Goal: Task Accomplishment & Management: Manage account settings

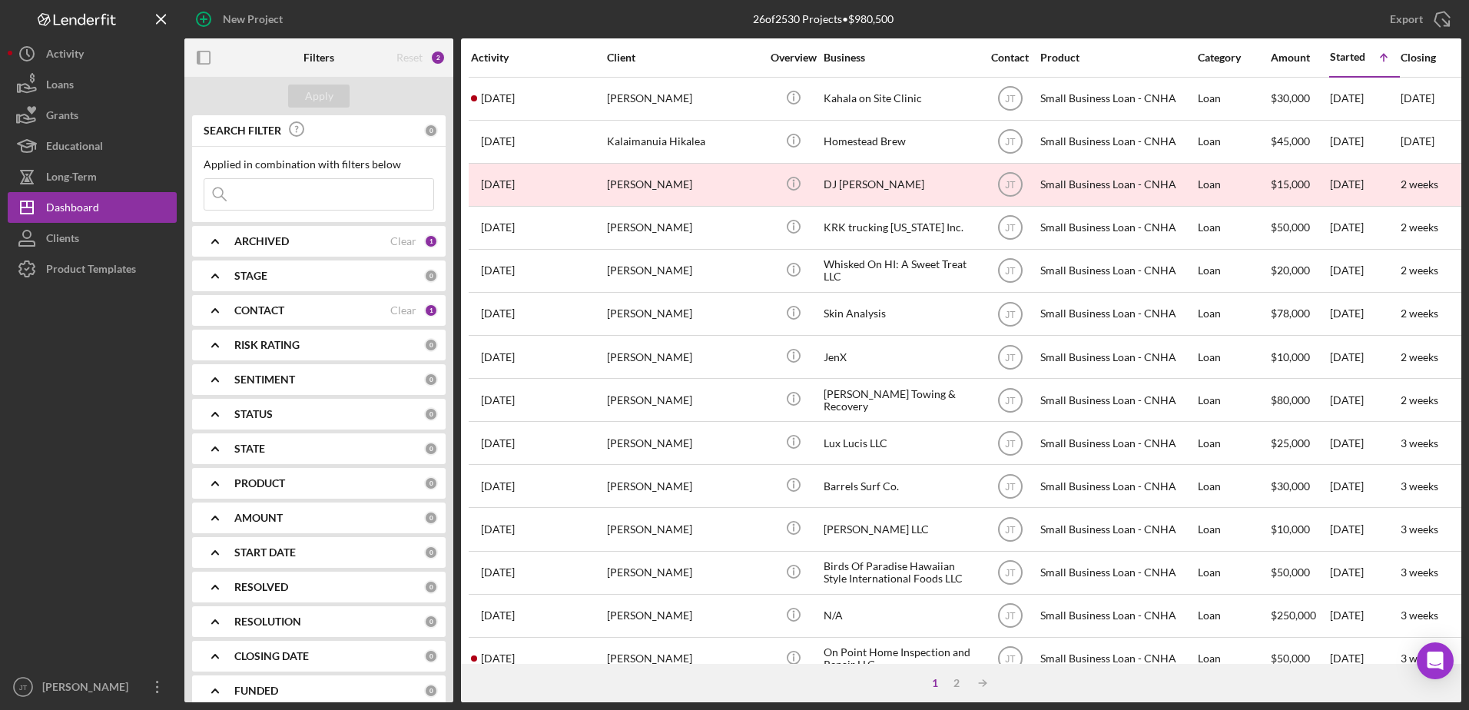
scroll to position [510, 0]
click at [204, 55] on icon "button" at bounding box center [204, 58] width 35 height 35
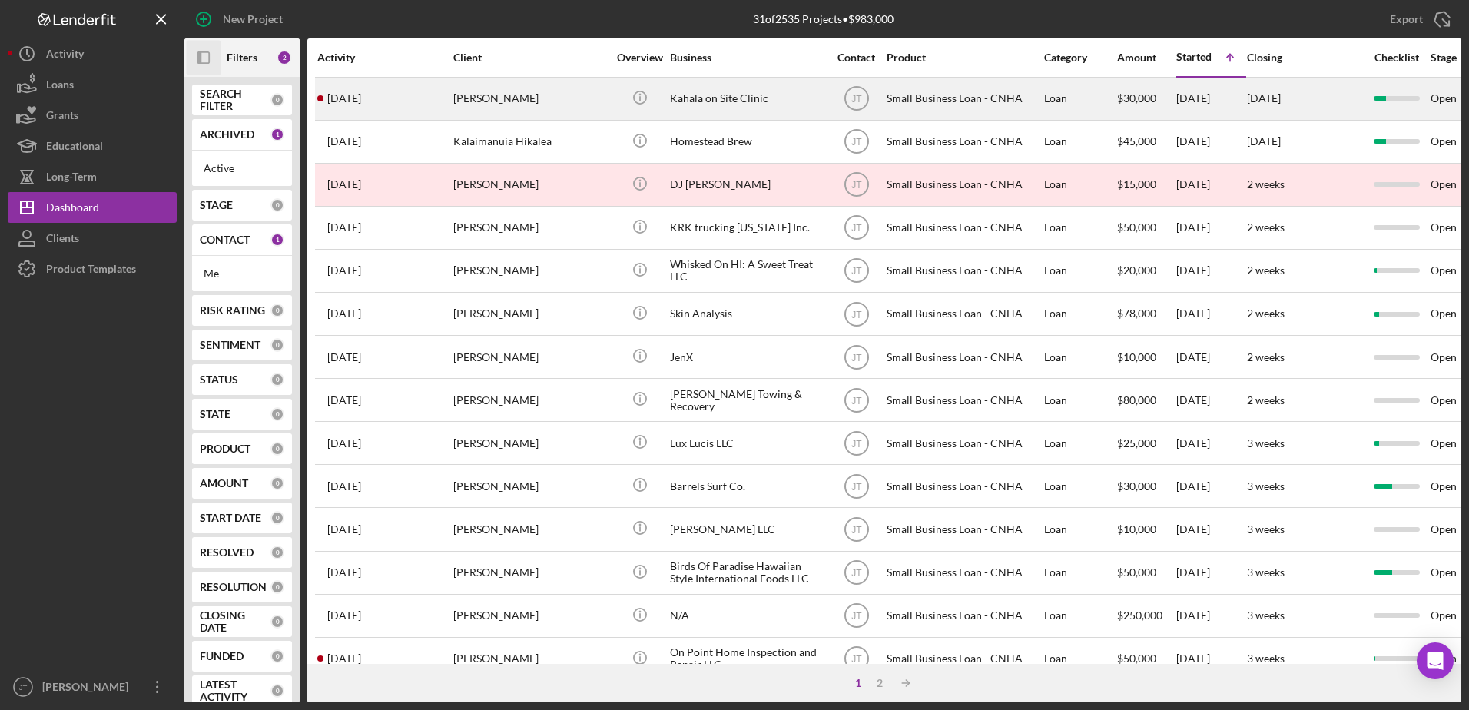
click at [463, 96] on div "[PERSON_NAME]" at bounding box center [530, 98] width 154 height 41
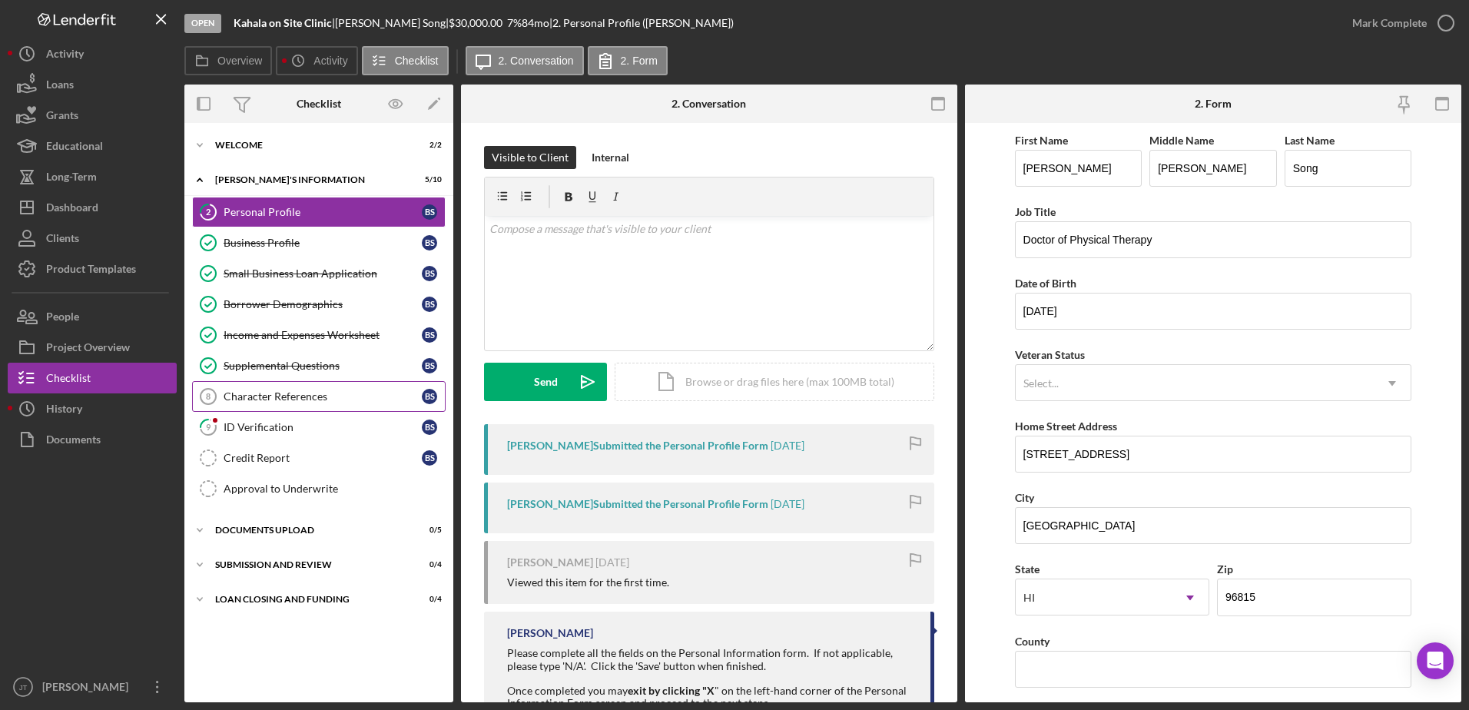
click at [350, 400] on div "Character References" at bounding box center [323, 396] width 198 height 12
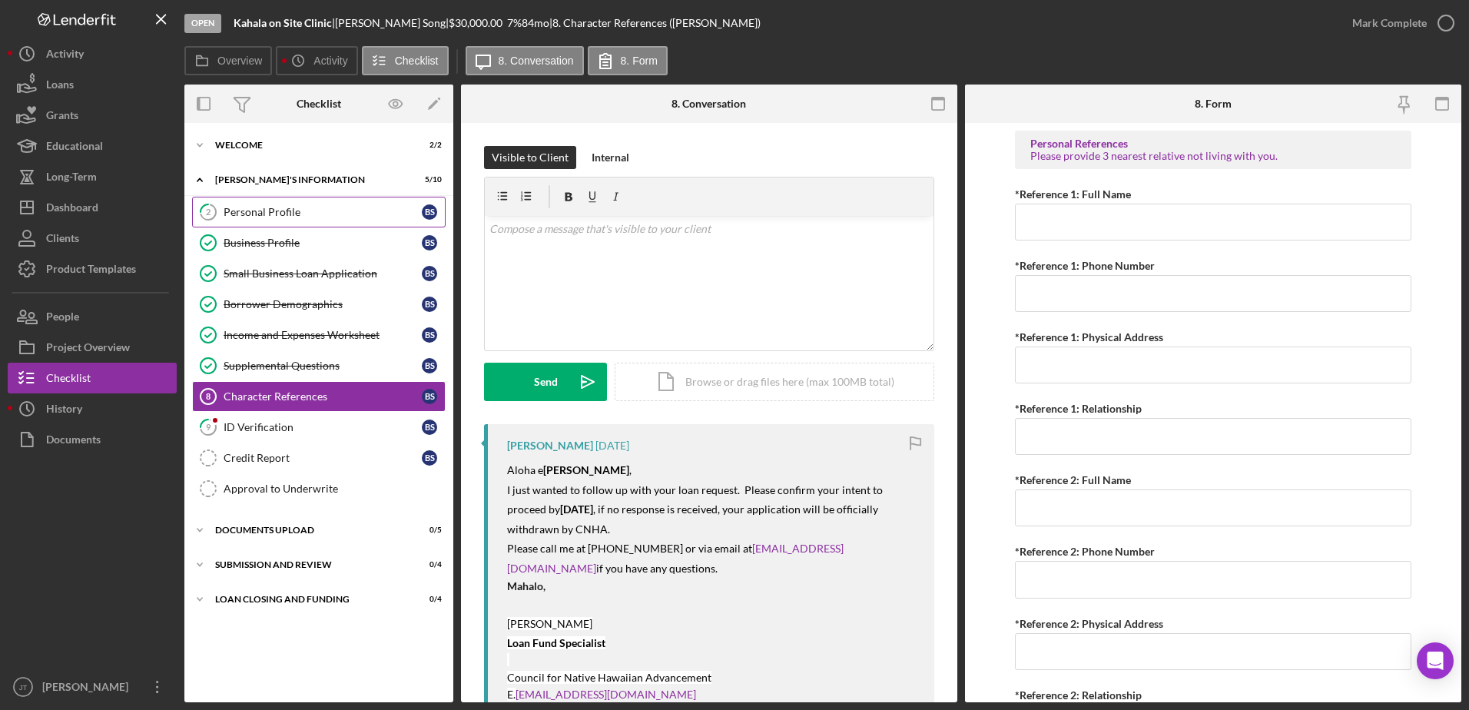
click at [297, 203] on link "2 Personal Profile B S" at bounding box center [319, 212] width 254 height 31
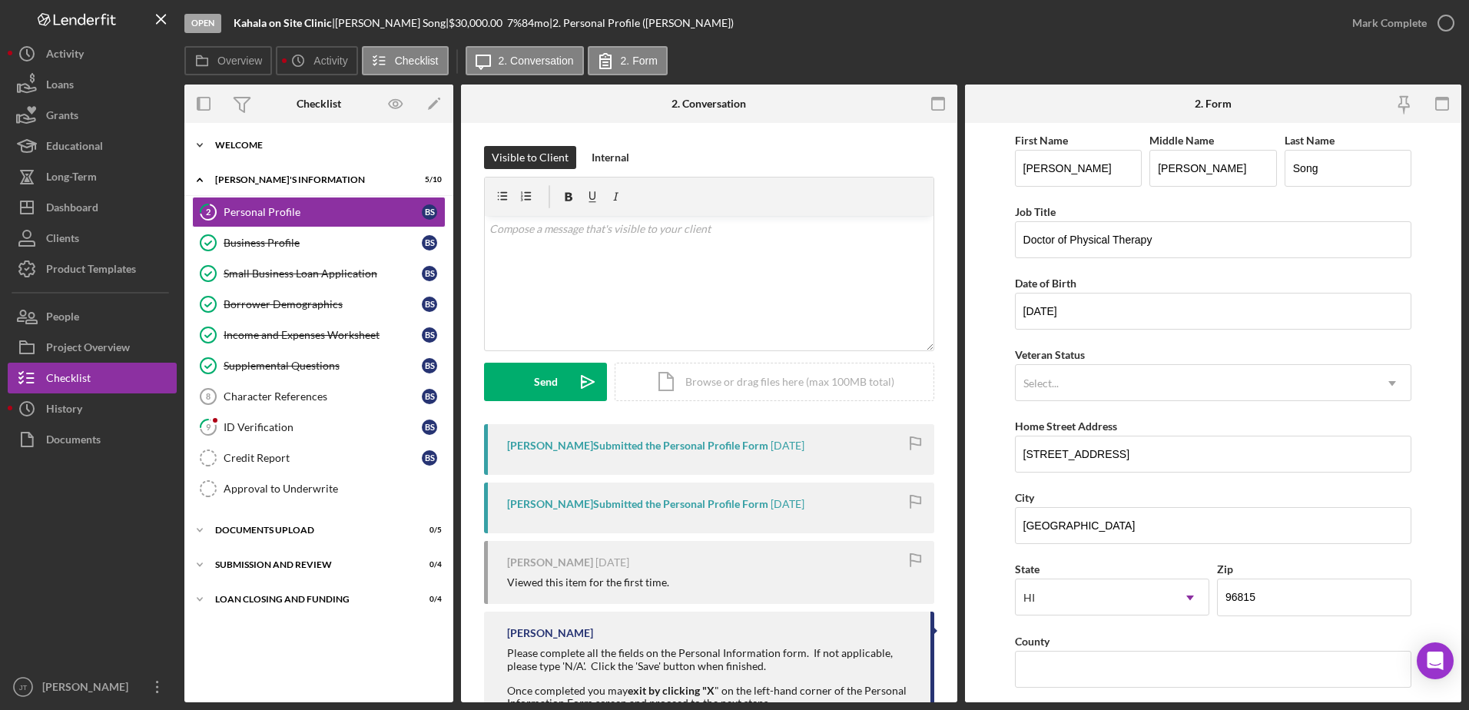
click at [360, 144] on div "WELCOME" at bounding box center [324, 145] width 219 height 9
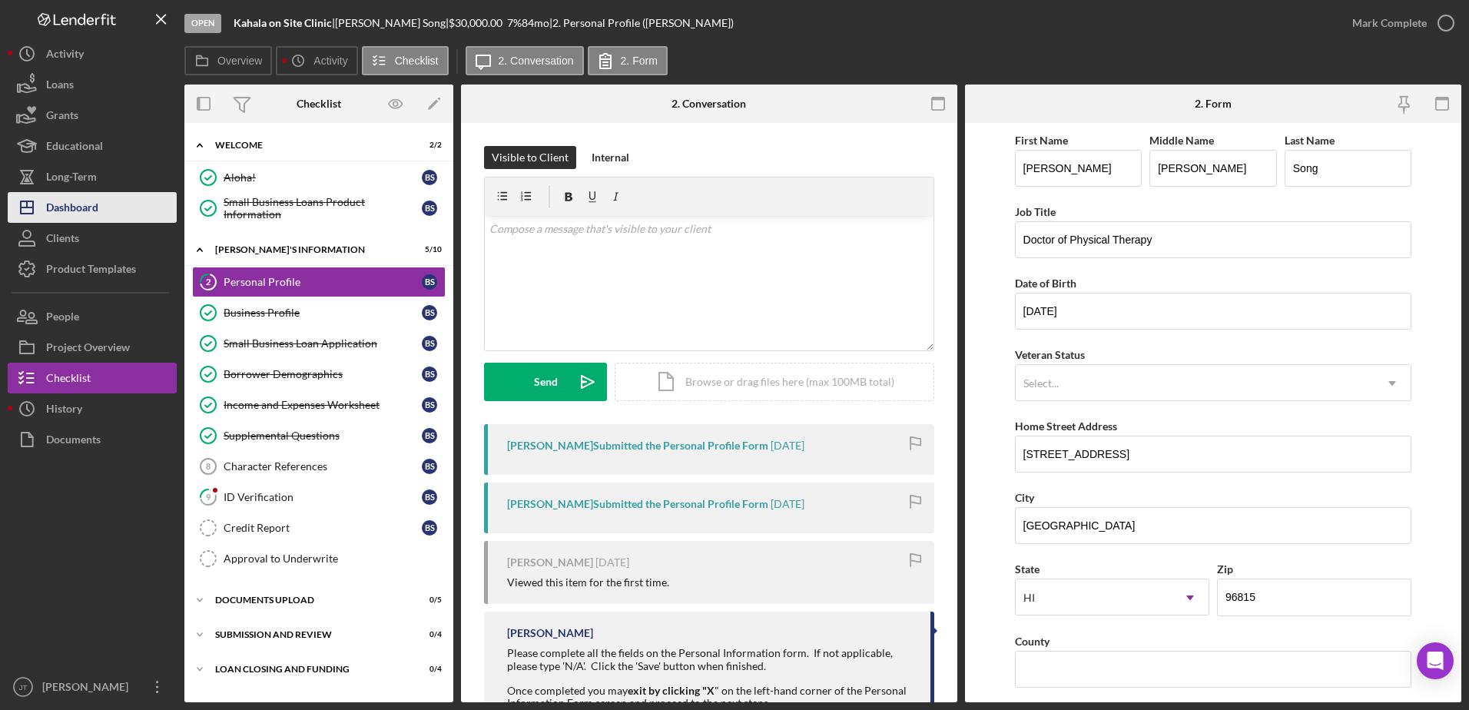
click at [128, 211] on button "Icon/Dashboard Dashboard" at bounding box center [92, 207] width 169 height 31
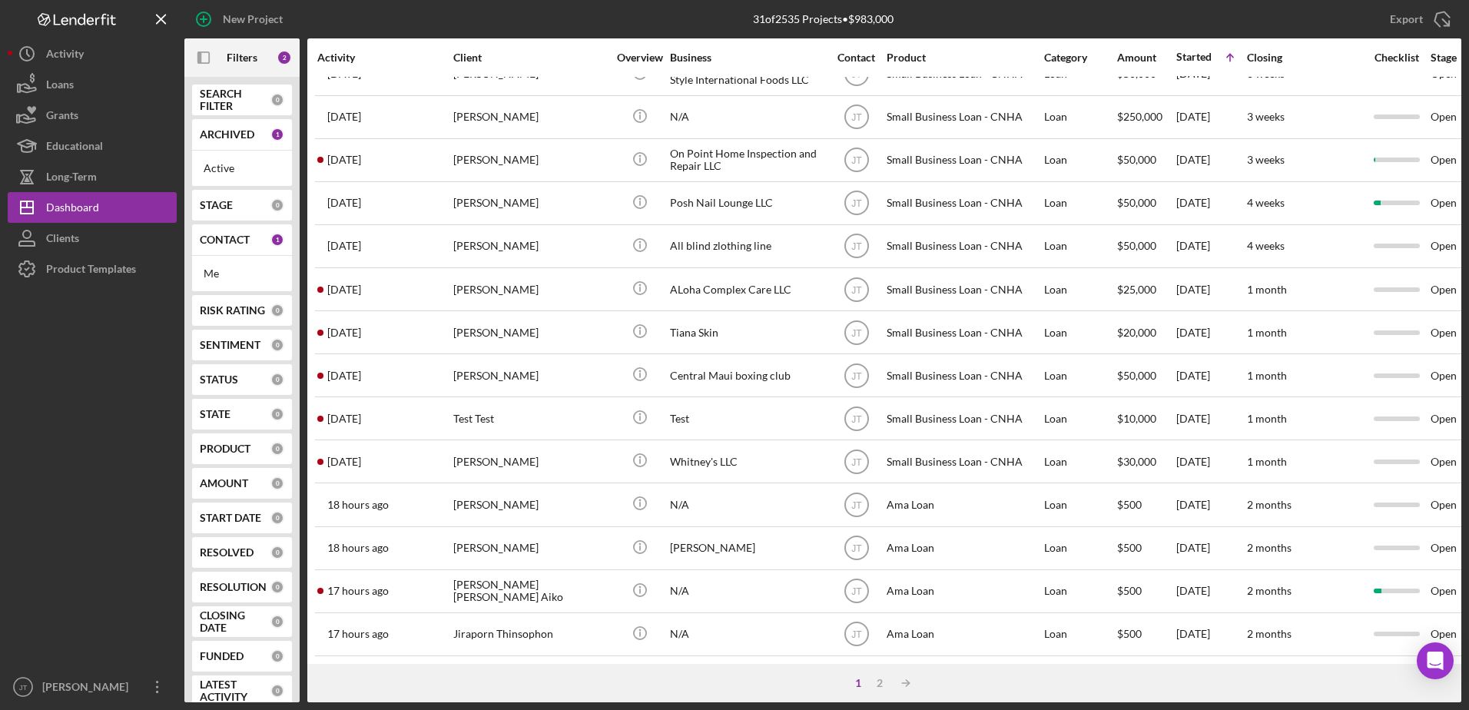
scroll to position [510, 0]
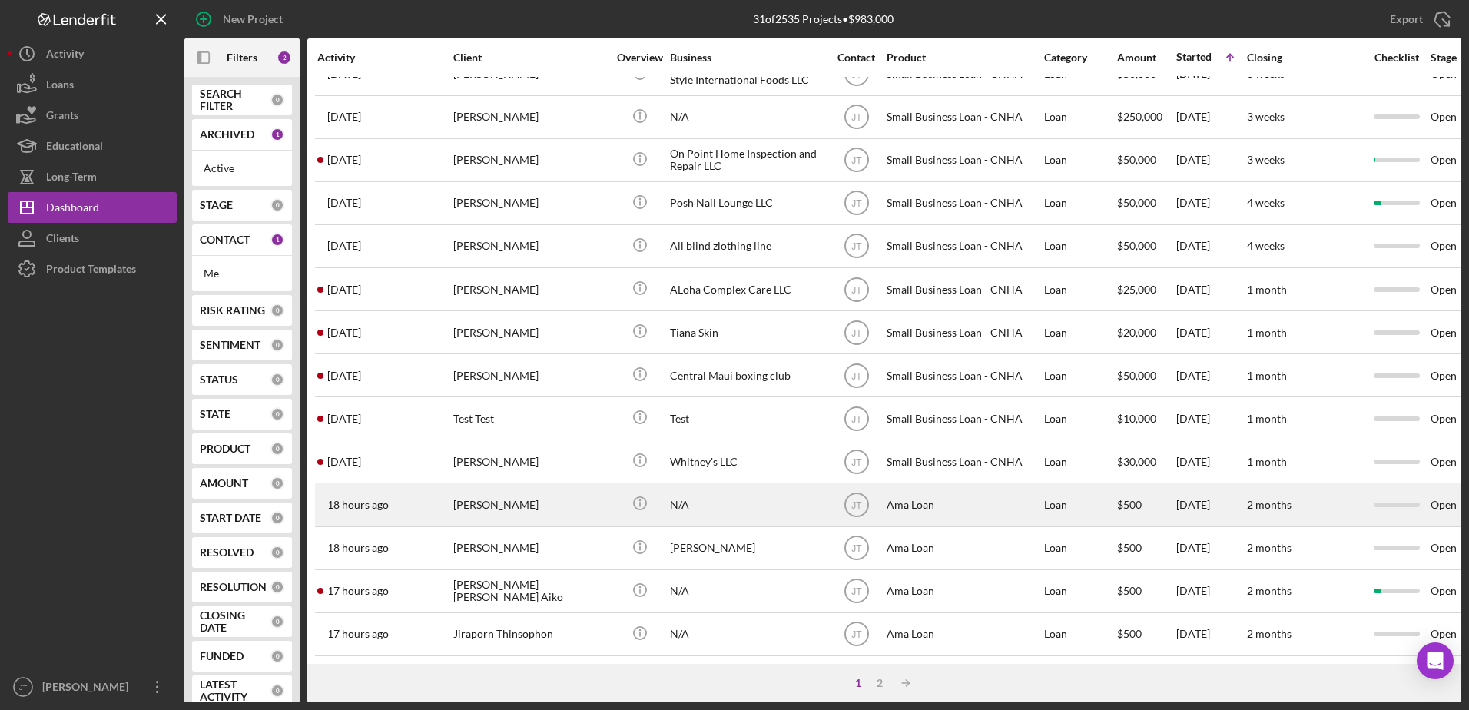
click at [500, 496] on div "[PERSON_NAME]" at bounding box center [530, 504] width 154 height 41
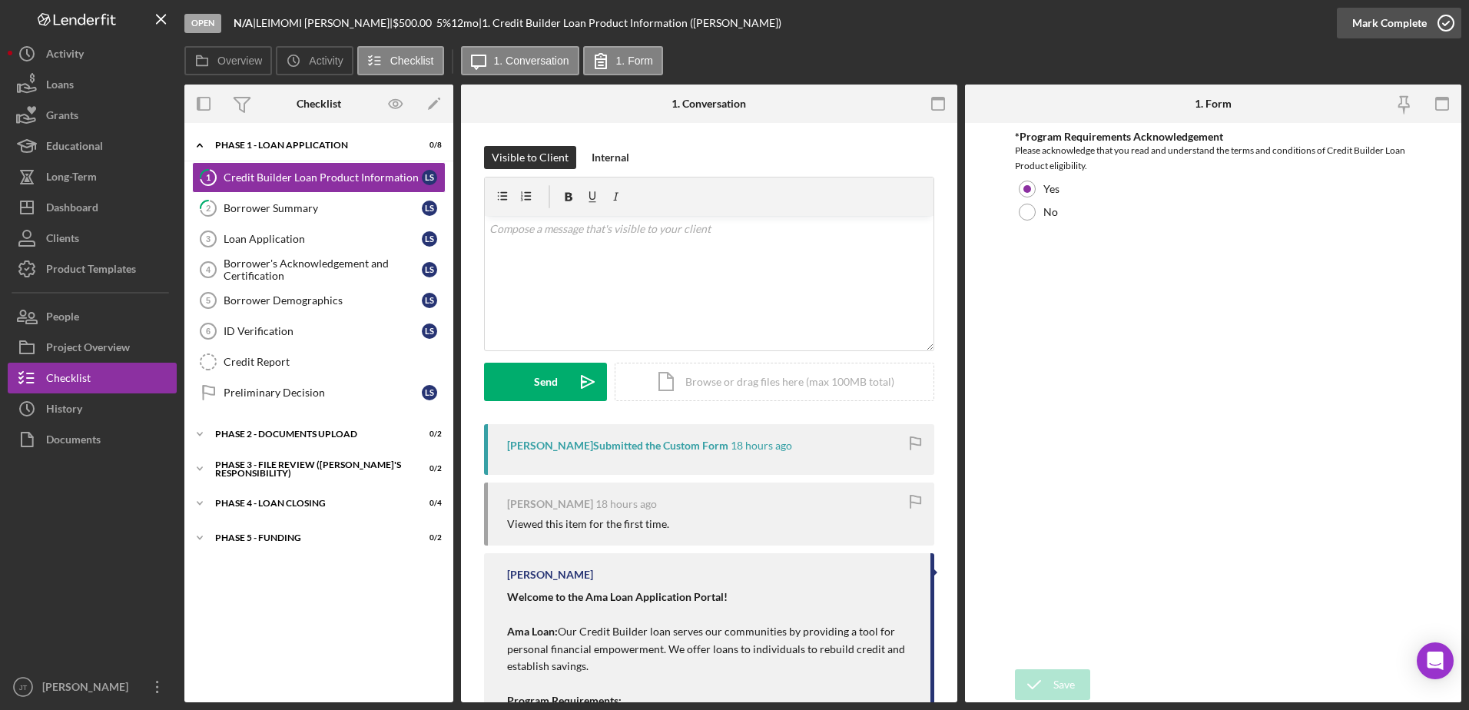
click at [1445, 25] on icon "button" at bounding box center [1446, 23] width 38 height 38
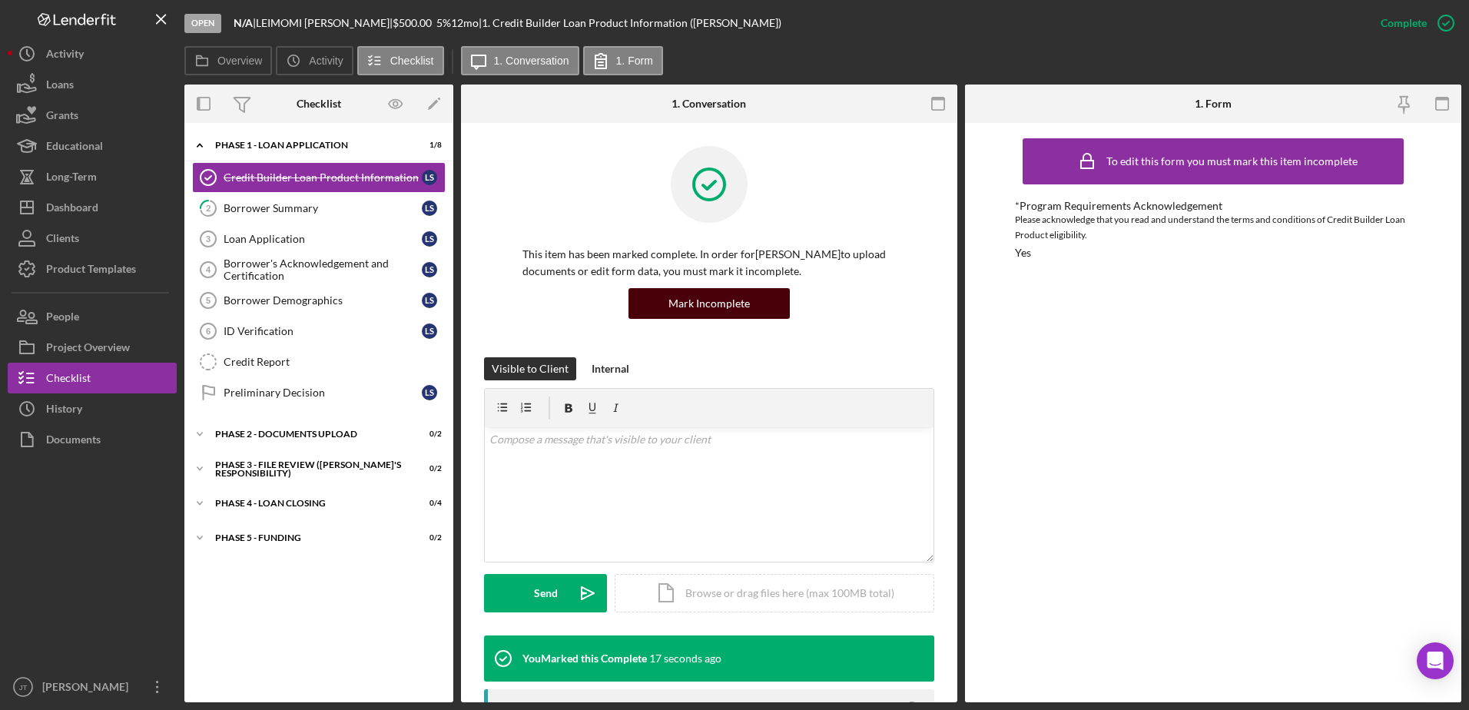
click at [732, 305] on div "Mark Incomplete" at bounding box center [709, 303] width 81 height 31
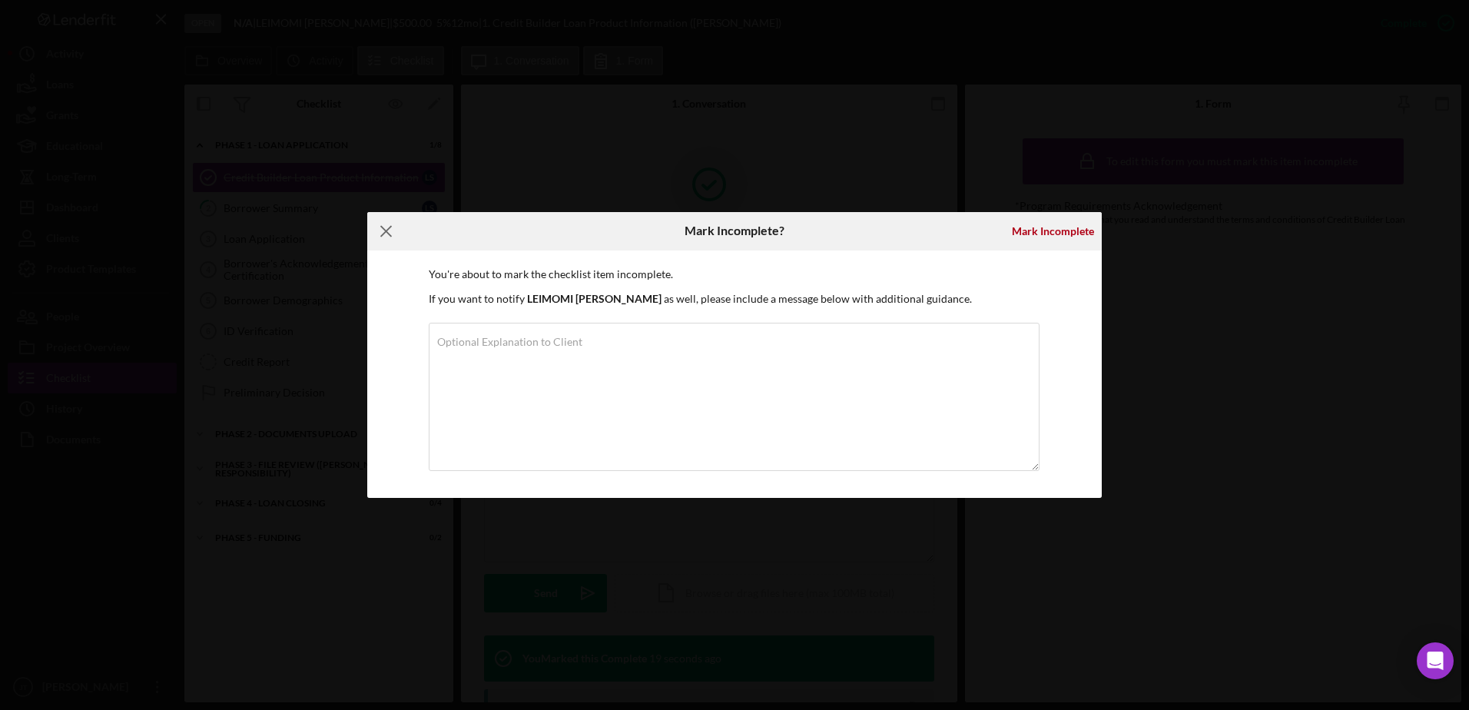
click at [390, 232] on icon "Icon/Menu Close" at bounding box center [386, 231] width 38 height 38
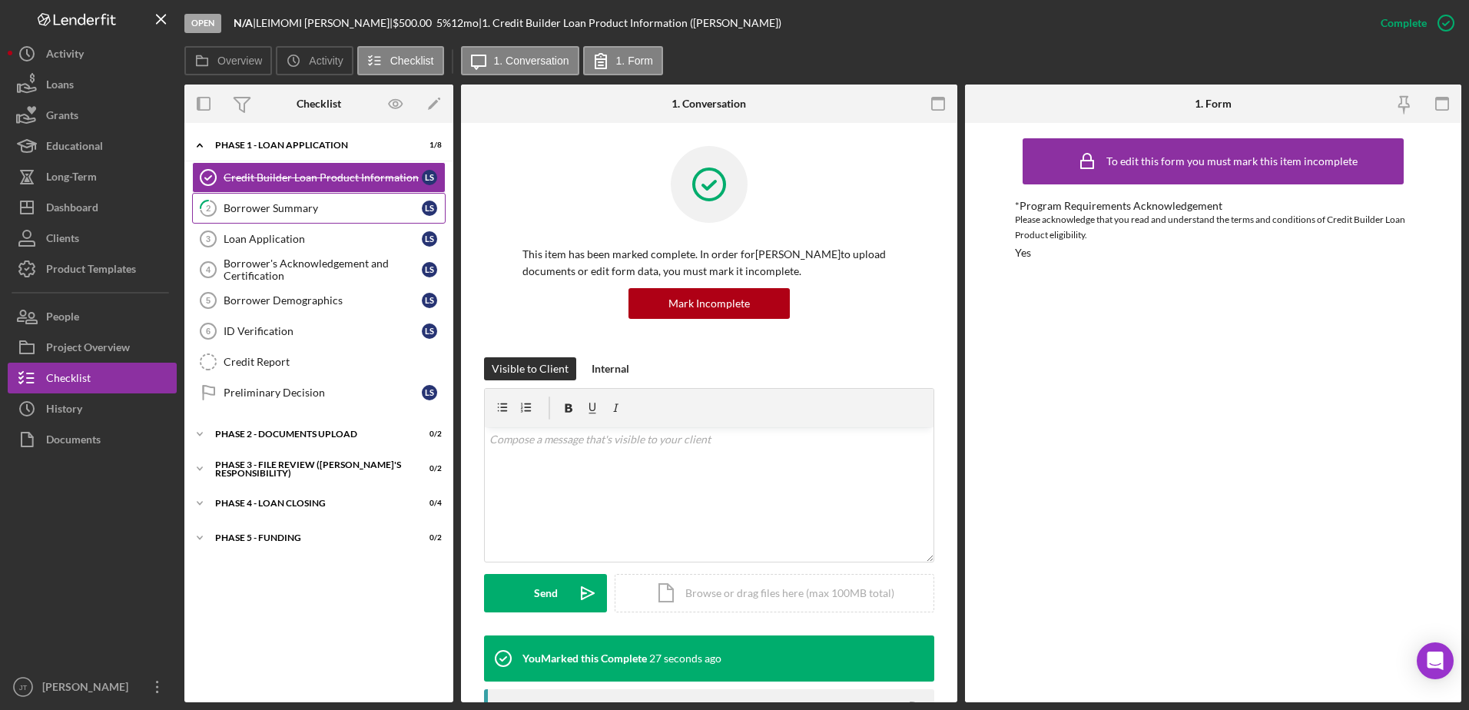
click at [274, 207] on div "Borrower Summary" at bounding box center [323, 208] width 198 height 12
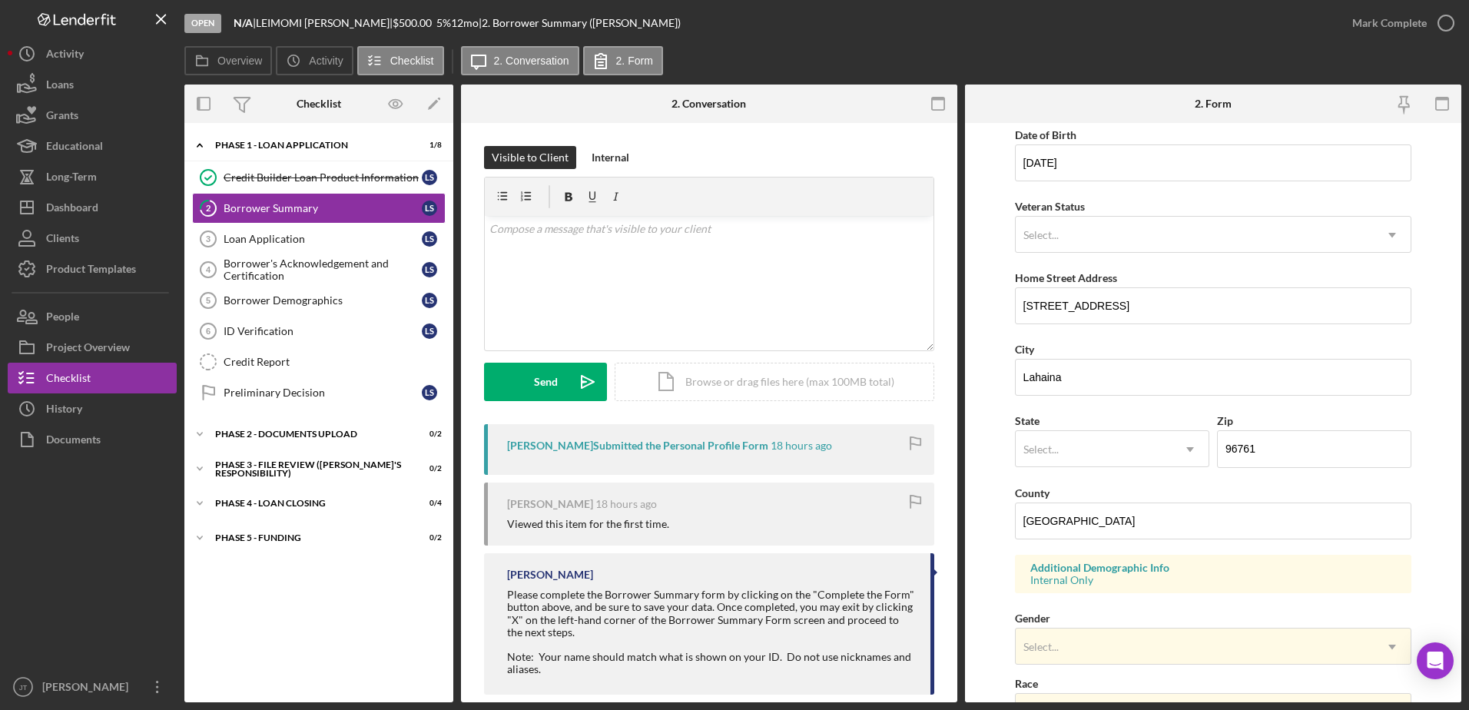
scroll to position [139, 0]
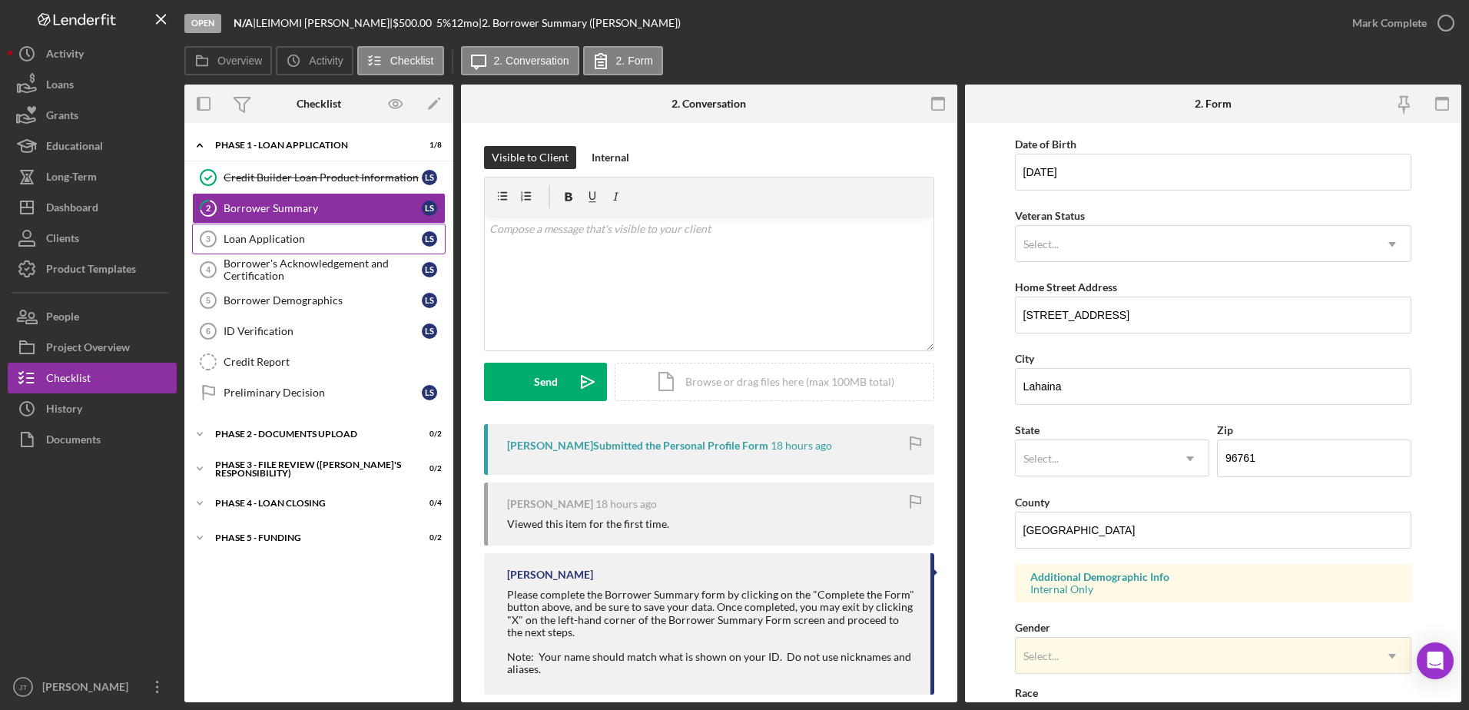
click at [320, 244] on div "Loan Application" at bounding box center [323, 239] width 198 height 12
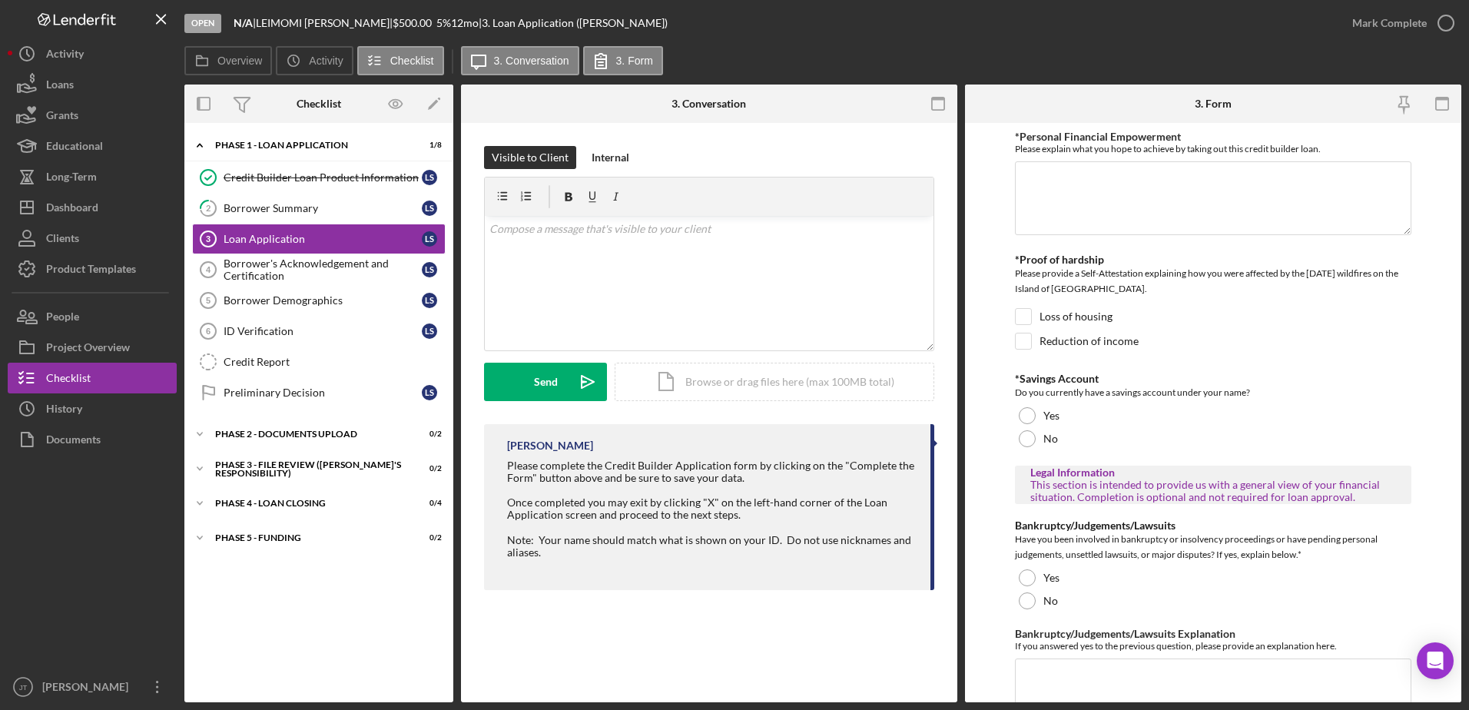
click at [873, 45] on div "Open N/A | LEIMOMI SANTANA | $500.00 5 % 12 mo | 3. Loan Application (LEIMOMI S…" at bounding box center [760, 23] width 1153 height 46
click at [116, 207] on button "Icon/Dashboard Dashboard" at bounding box center [92, 207] width 169 height 31
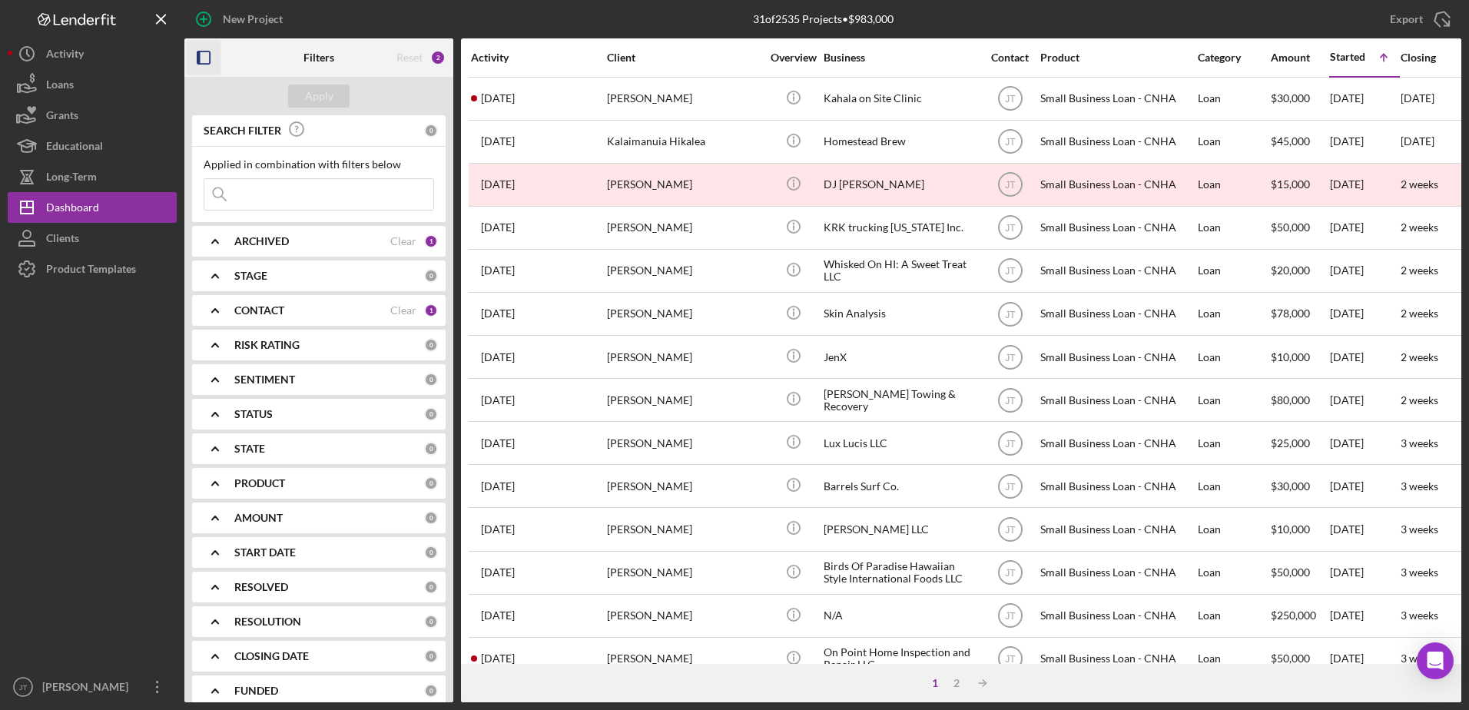
click at [205, 64] on rect "button" at bounding box center [204, 57] width 12 height 12
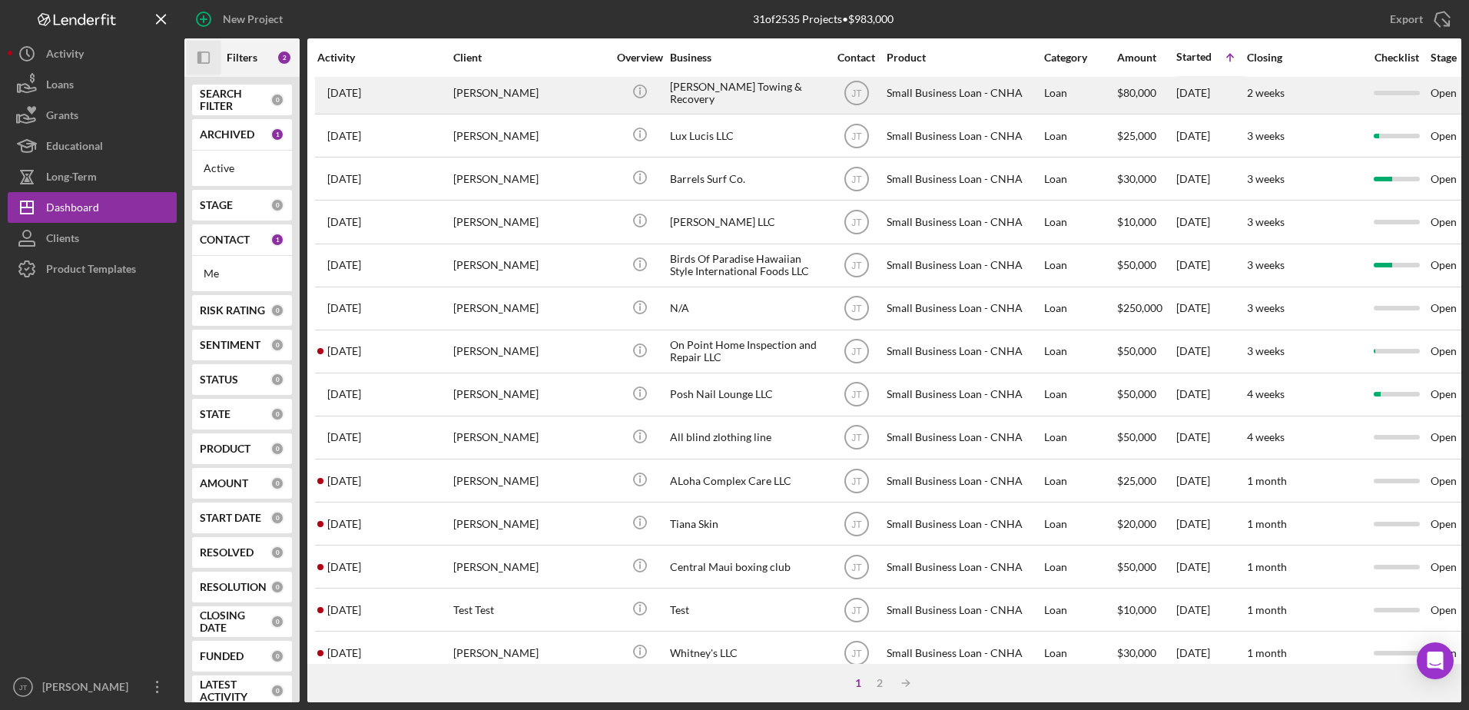
scroll to position [510, 0]
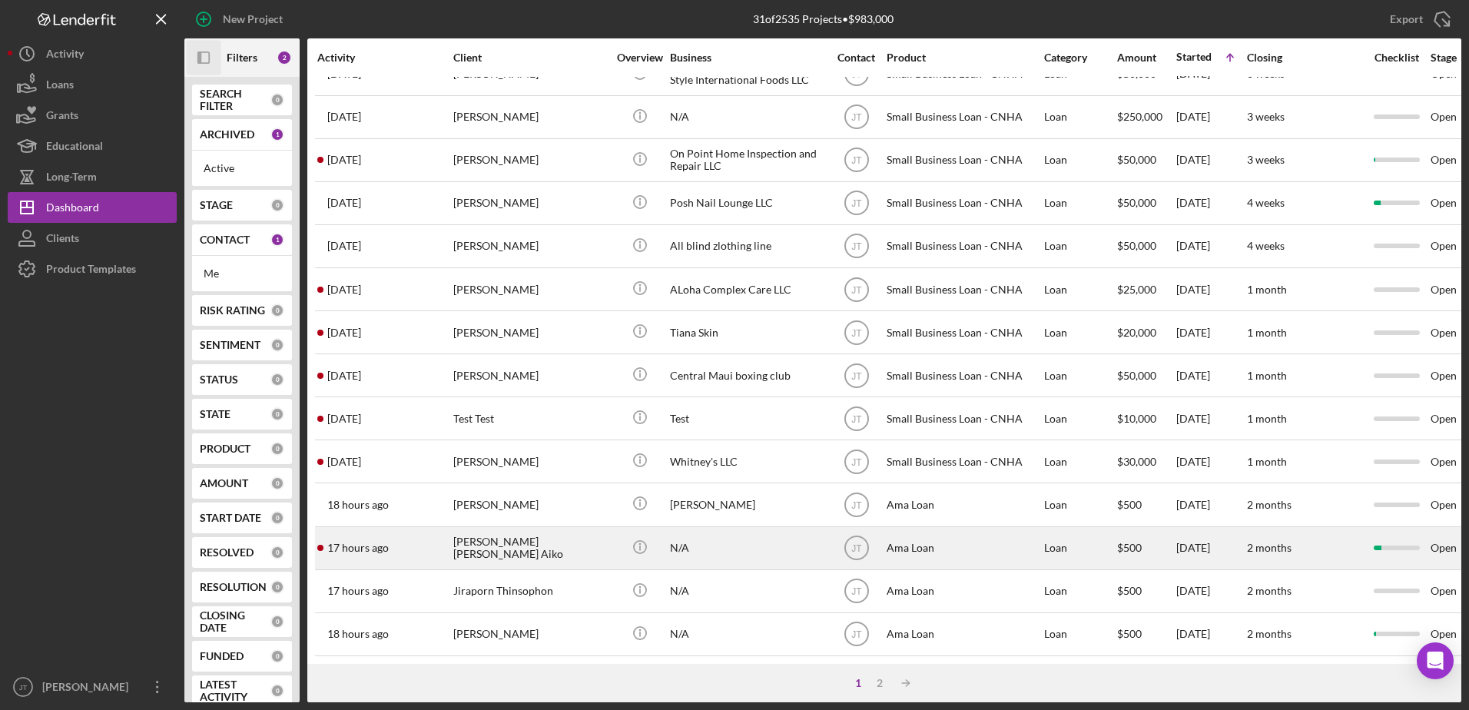
click at [533, 540] on div "[PERSON_NAME] [PERSON_NAME] Aiko" at bounding box center [530, 548] width 154 height 41
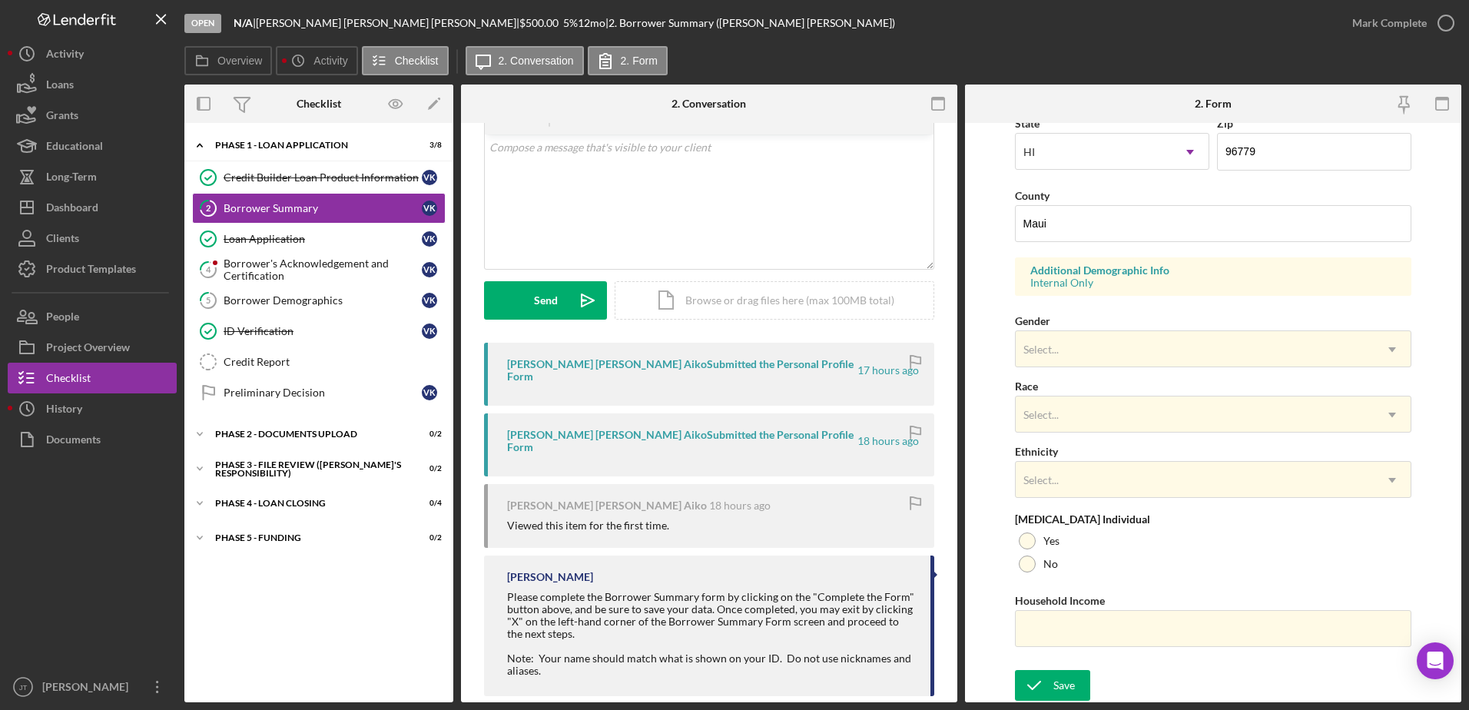
scroll to position [447, 0]
click at [251, 335] on div "ID Verification" at bounding box center [323, 331] width 198 height 12
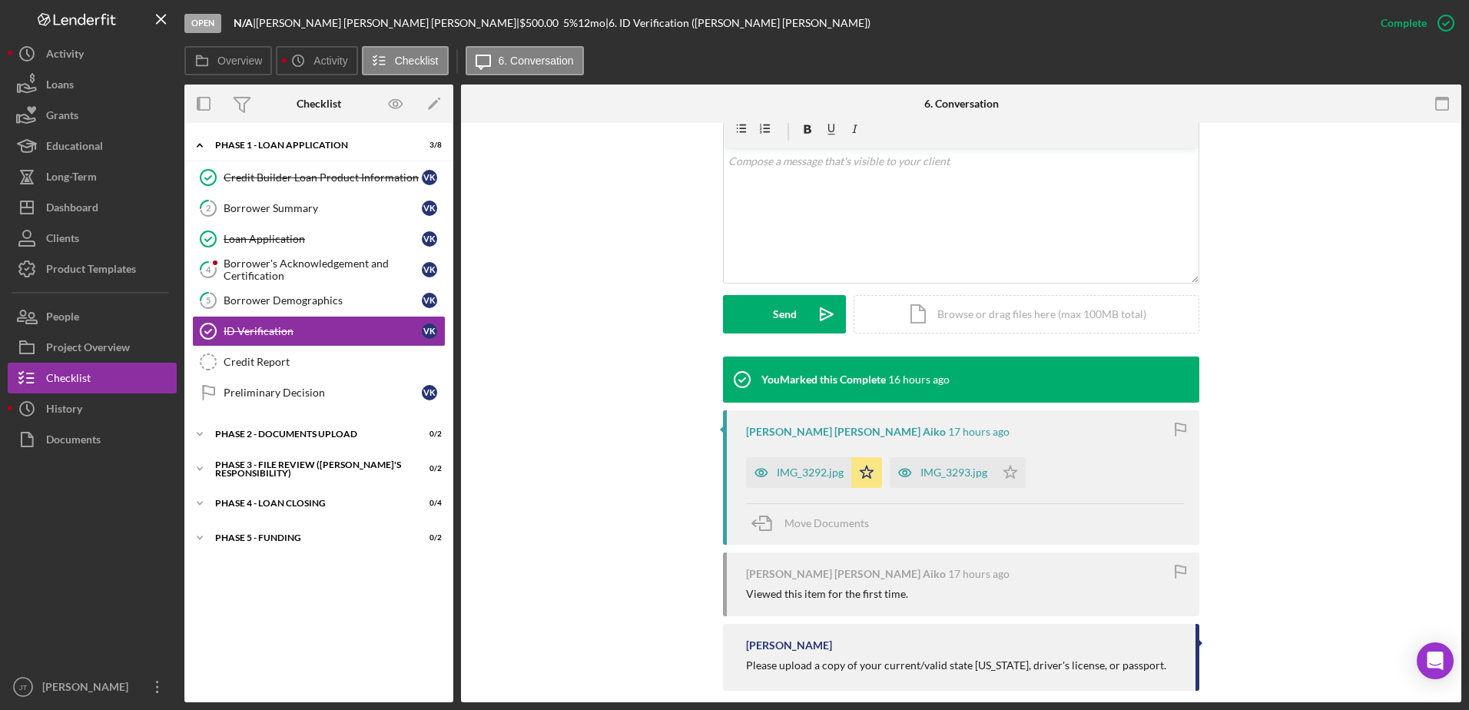
scroll to position [297, 0]
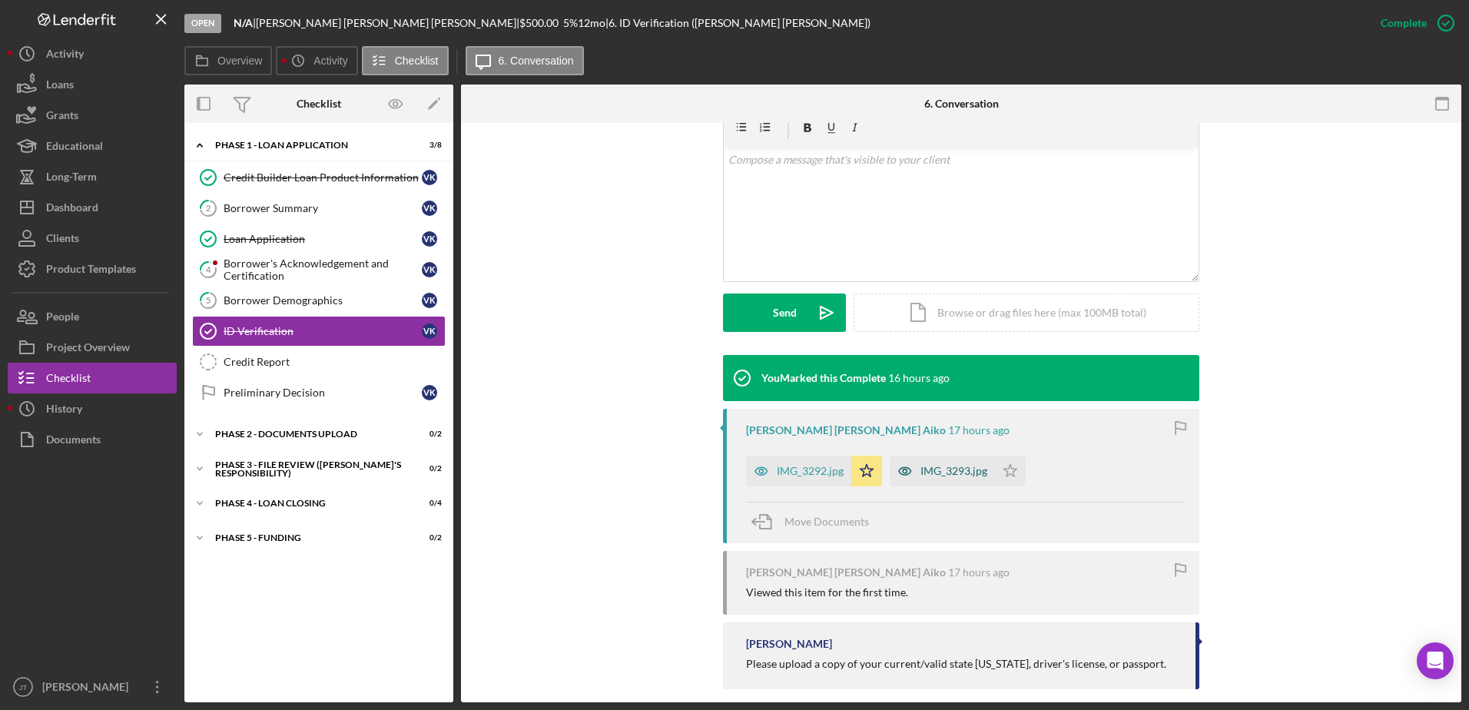
click at [964, 465] on div "IMG_3293.jpg" at bounding box center [954, 471] width 67 height 12
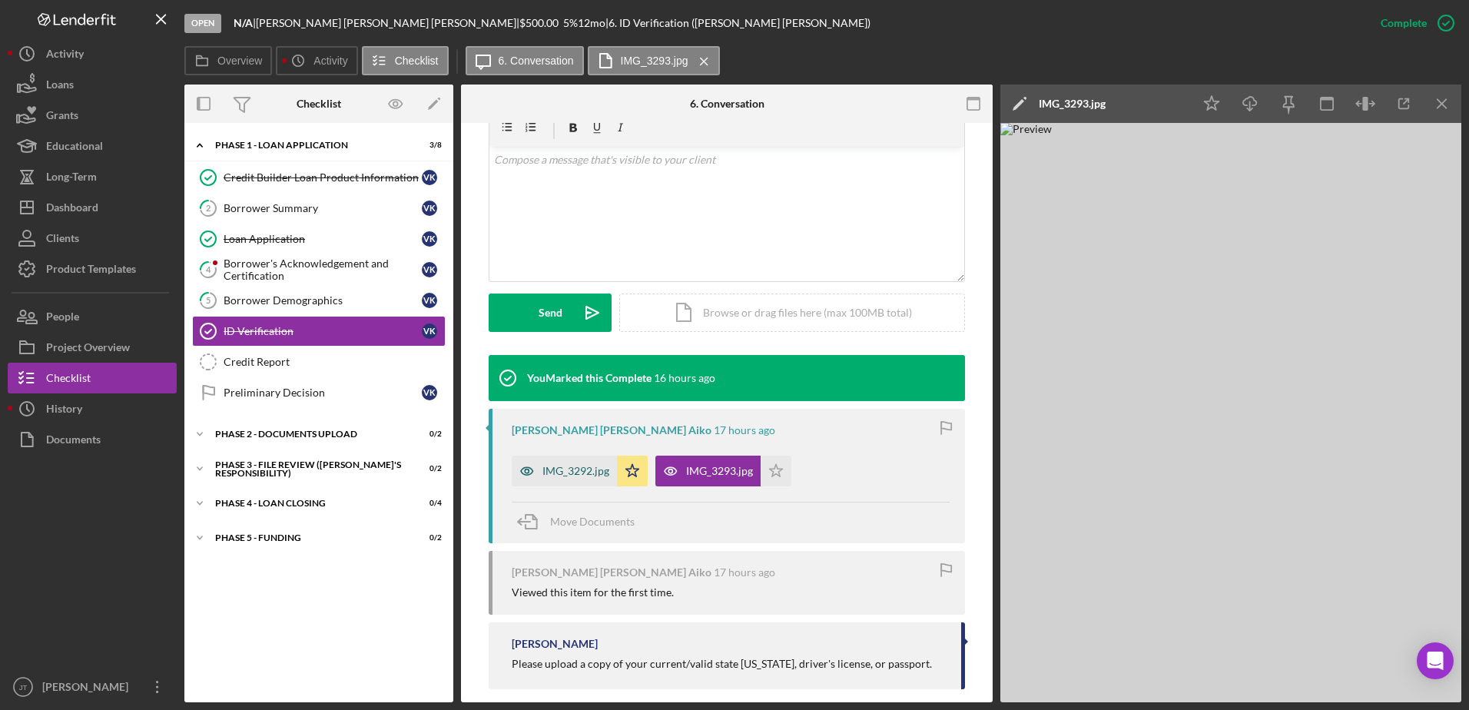
click at [568, 464] on div "IMG_3292.jpg" at bounding box center [564, 471] width 105 height 31
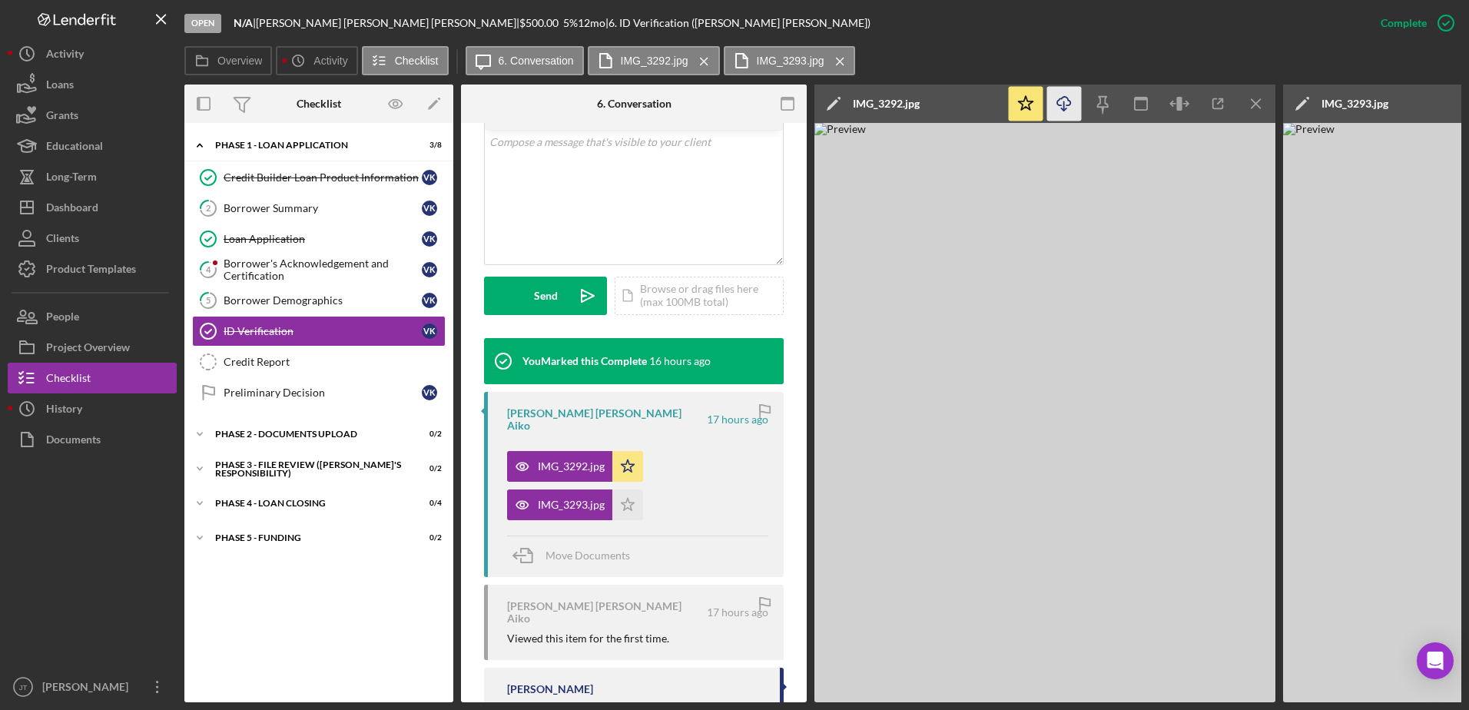
click at [1074, 110] on icon "Icon/Download" at bounding box center [1064, 104] width 35 height 35
click at [324, 207] on div "Borrower Summary" at bounding box center [323, 208] width 198 height 12
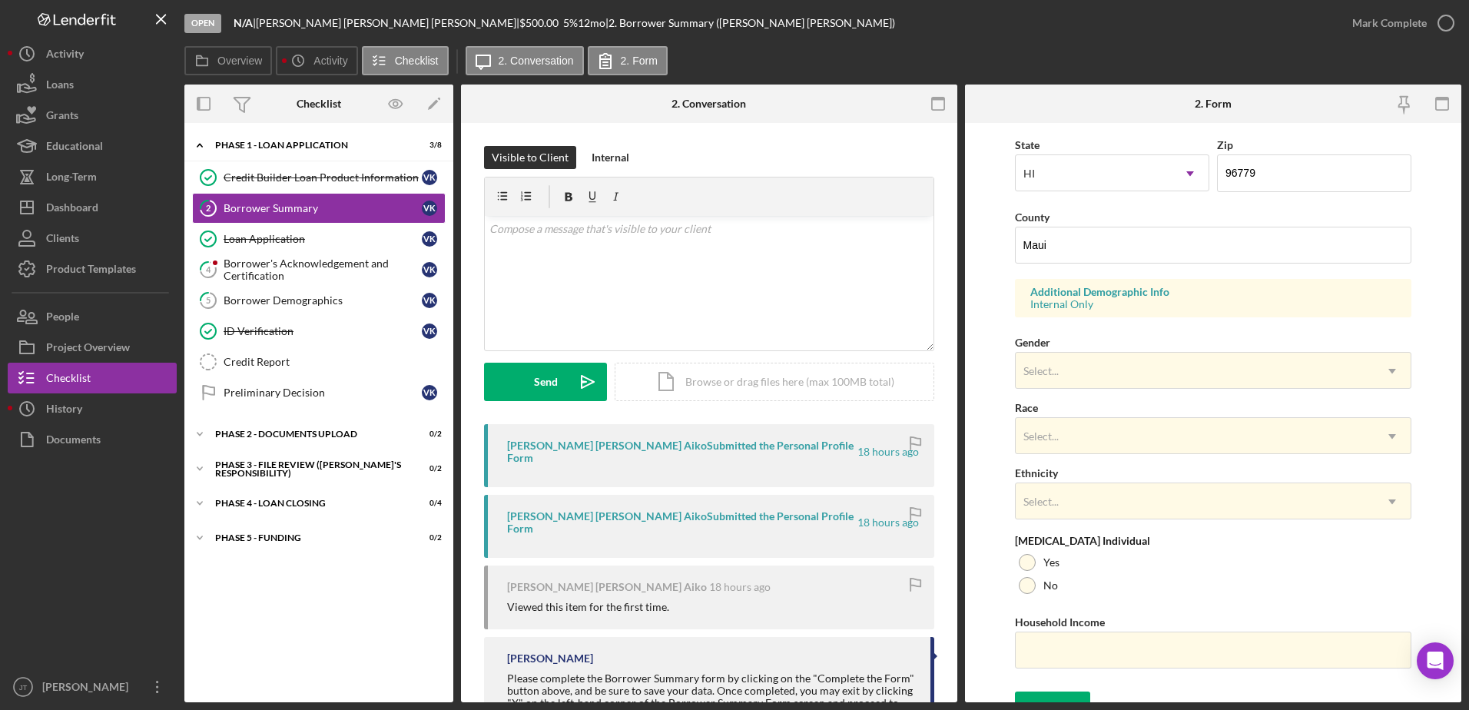
scroll to position [447, 0]
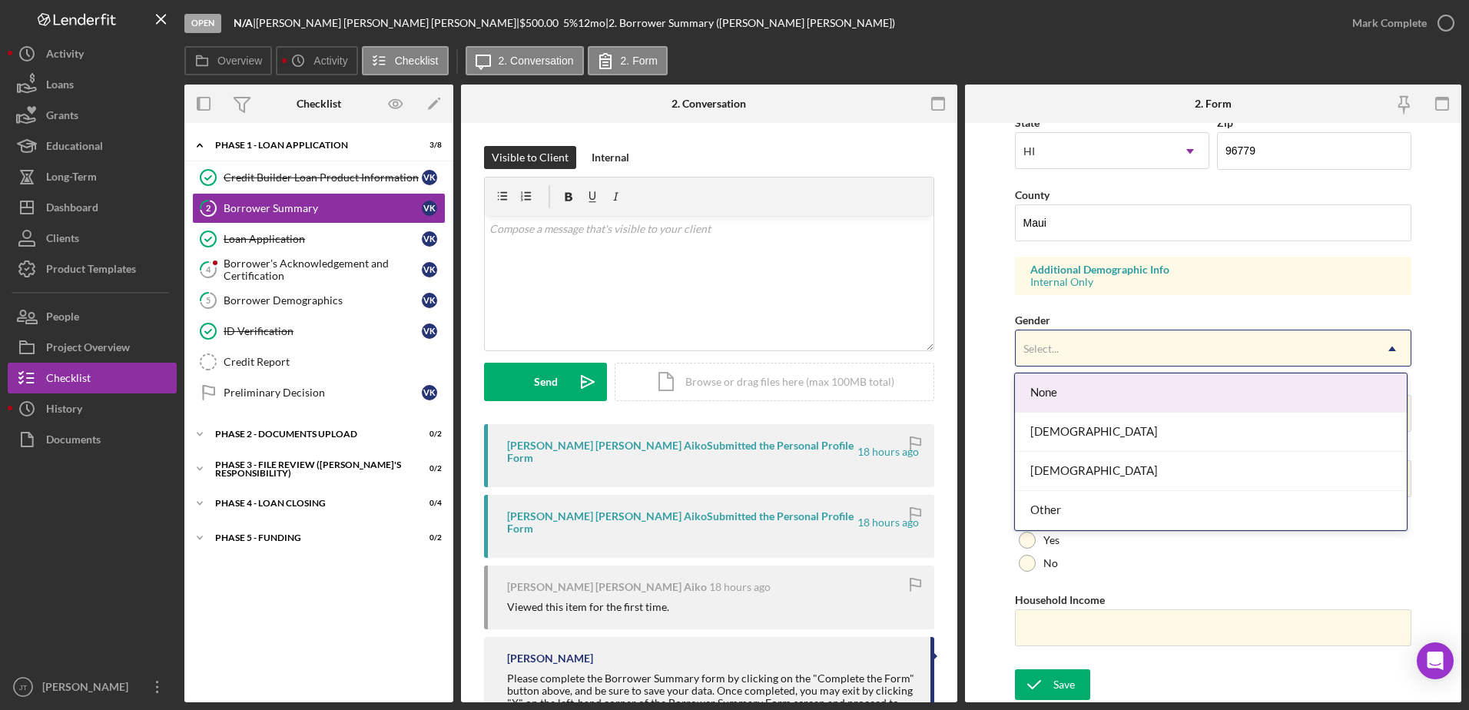
click at [1208, 355] on div "Select..." at bounding box center [1195, 348] width 359 height 35
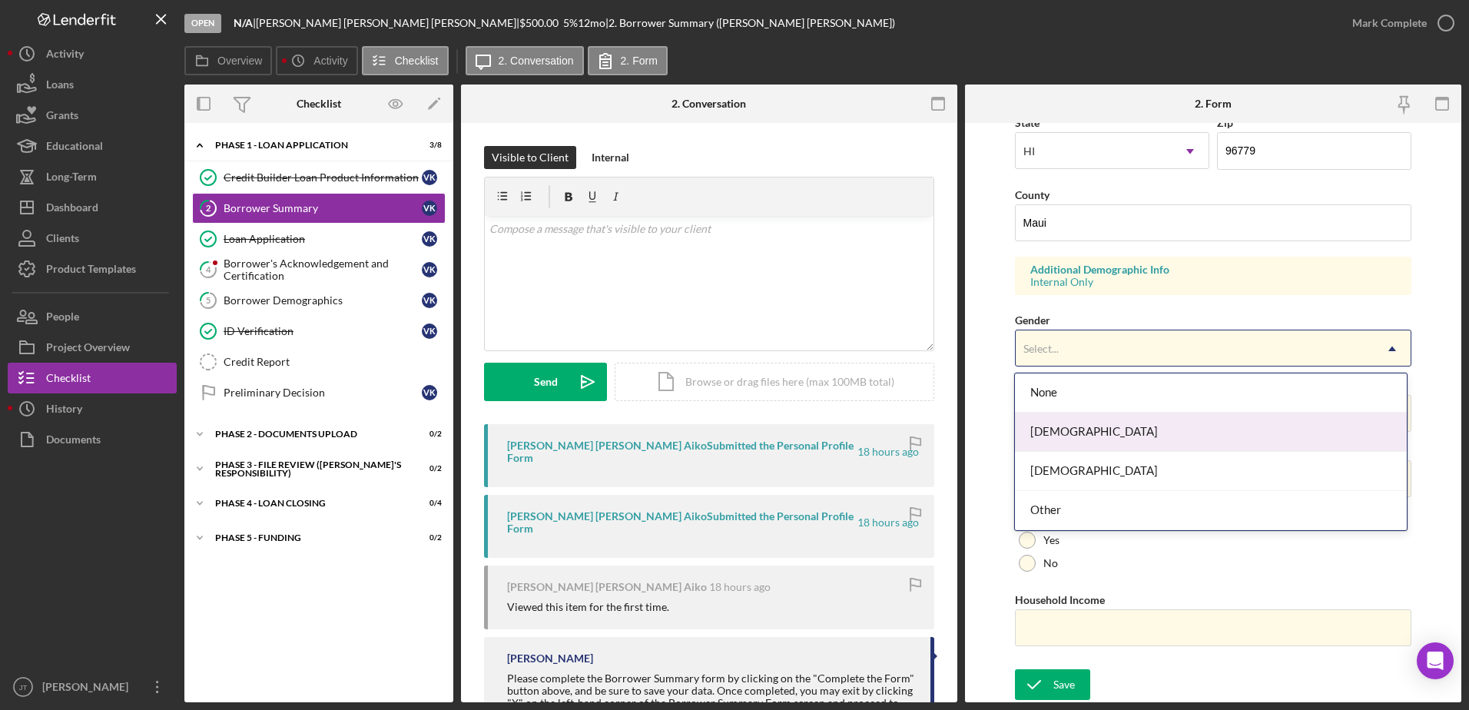
click at [1199, 434] on div "Female" at bounding box center [1211, 432] width 392 height 39
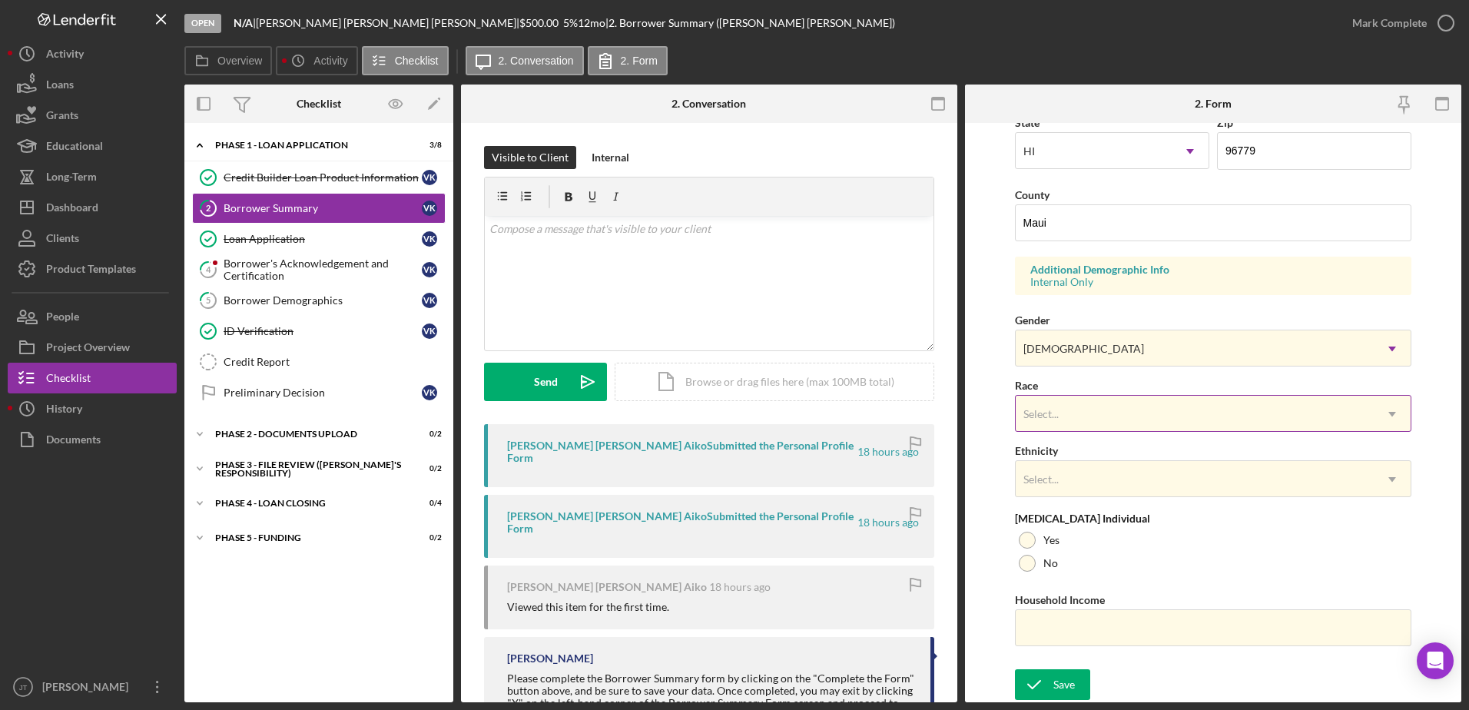
click at [1199, 420] on div "Select..." at bounding box center [1195, 414] width 359 height 35
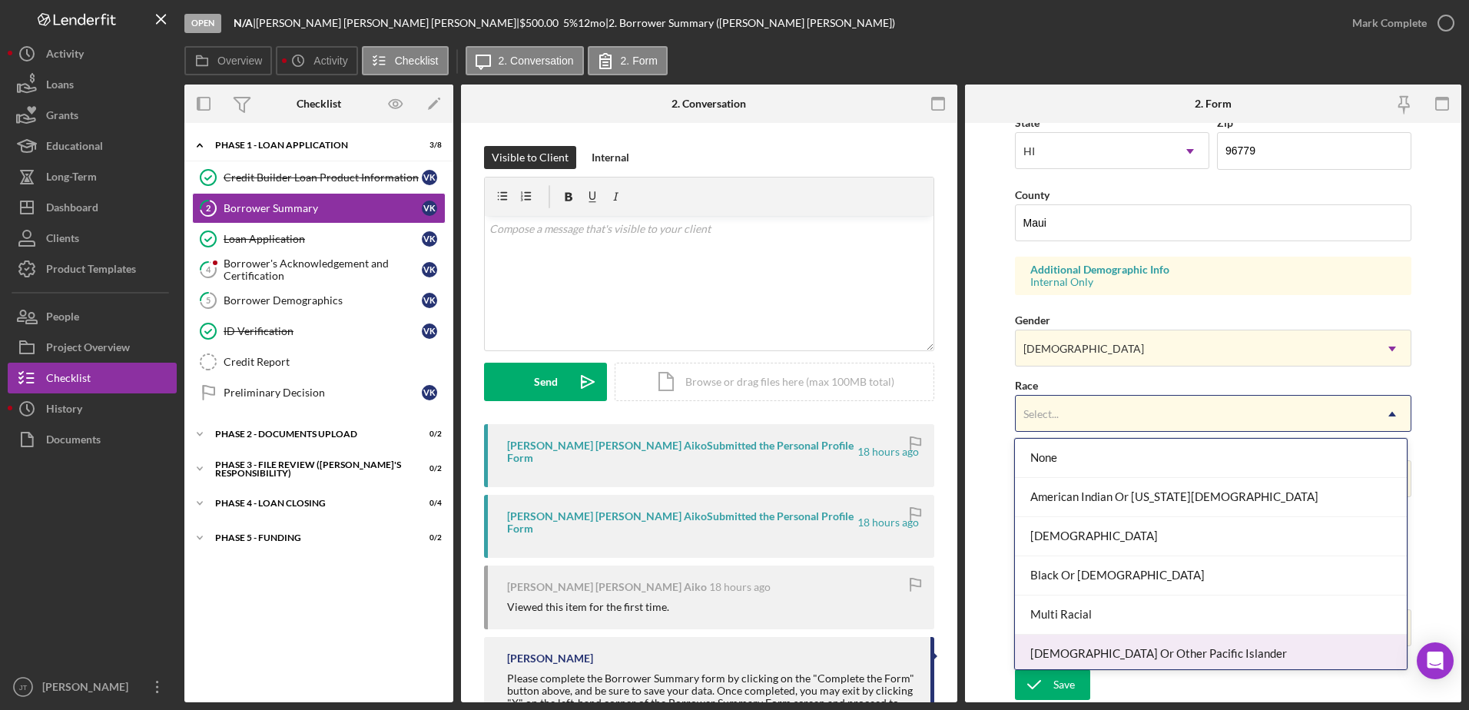
click at [1293, 644] on div "Native Hawaiian Or Other Pacific Islander" at bounding box center [1211, 654] width 392 height 39
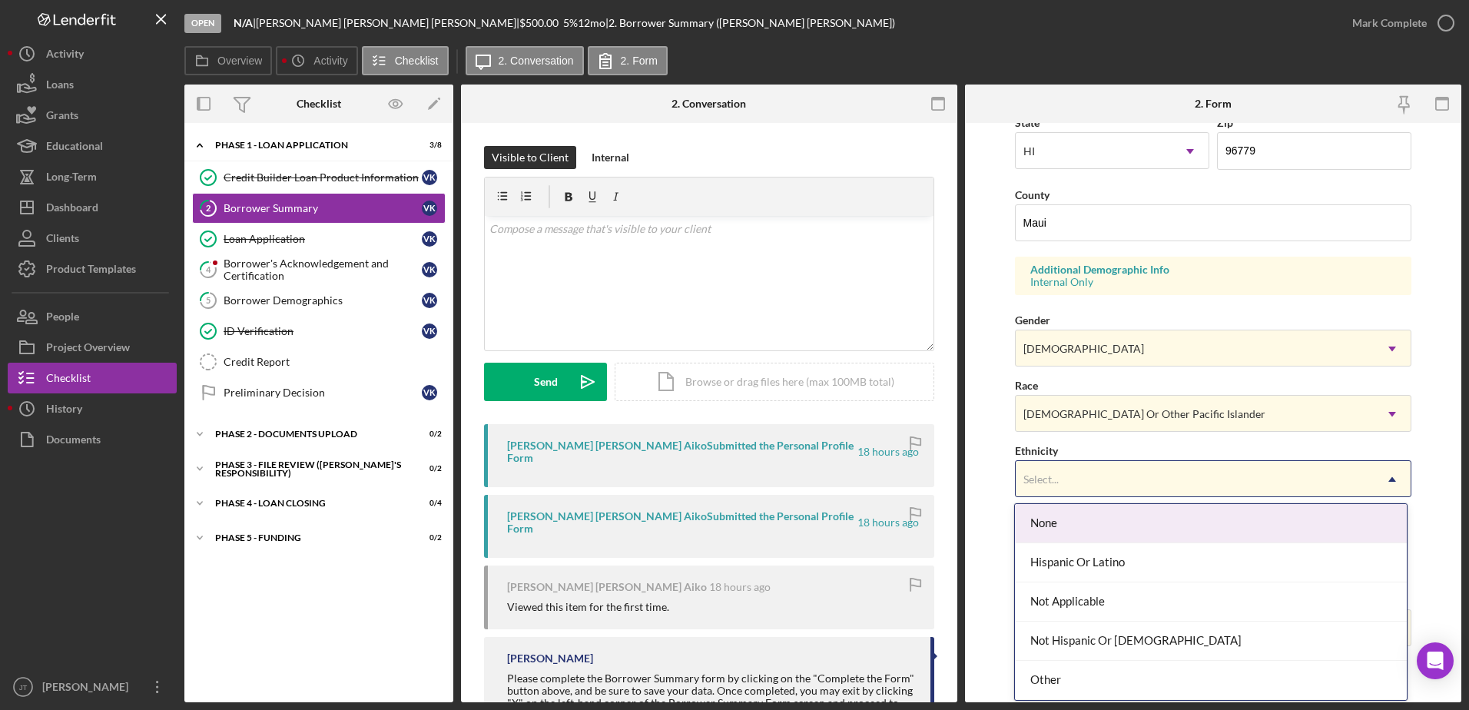
click at [1091, 483] on div "Select..." at bounding box center [1195, 479] width 359 height 35
click at [1179, 530] on div "None" at bounding box center [1211, 523] width 392 height 39
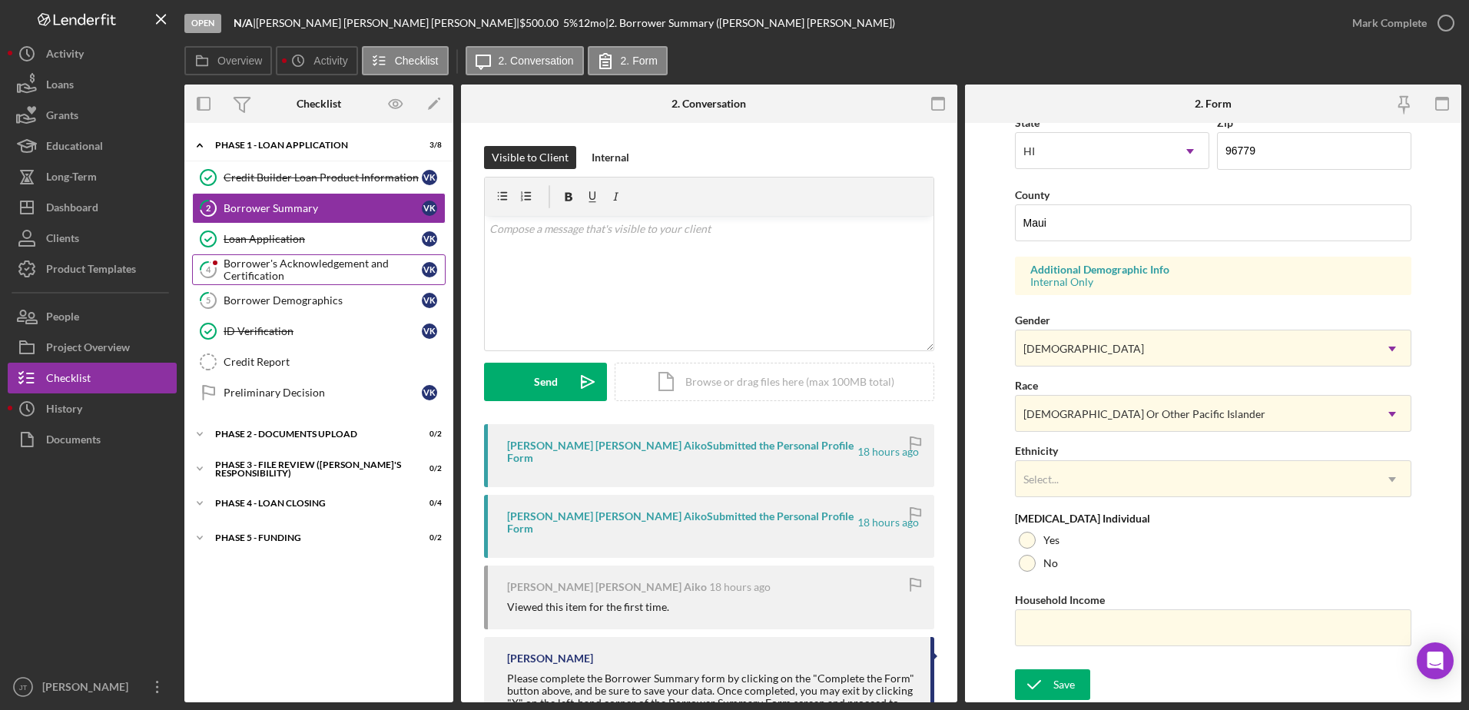
click at [336, 282] on div "Borrower's Acknowledgement and Certification" at bounding box center [323, 269] width 198 height 25
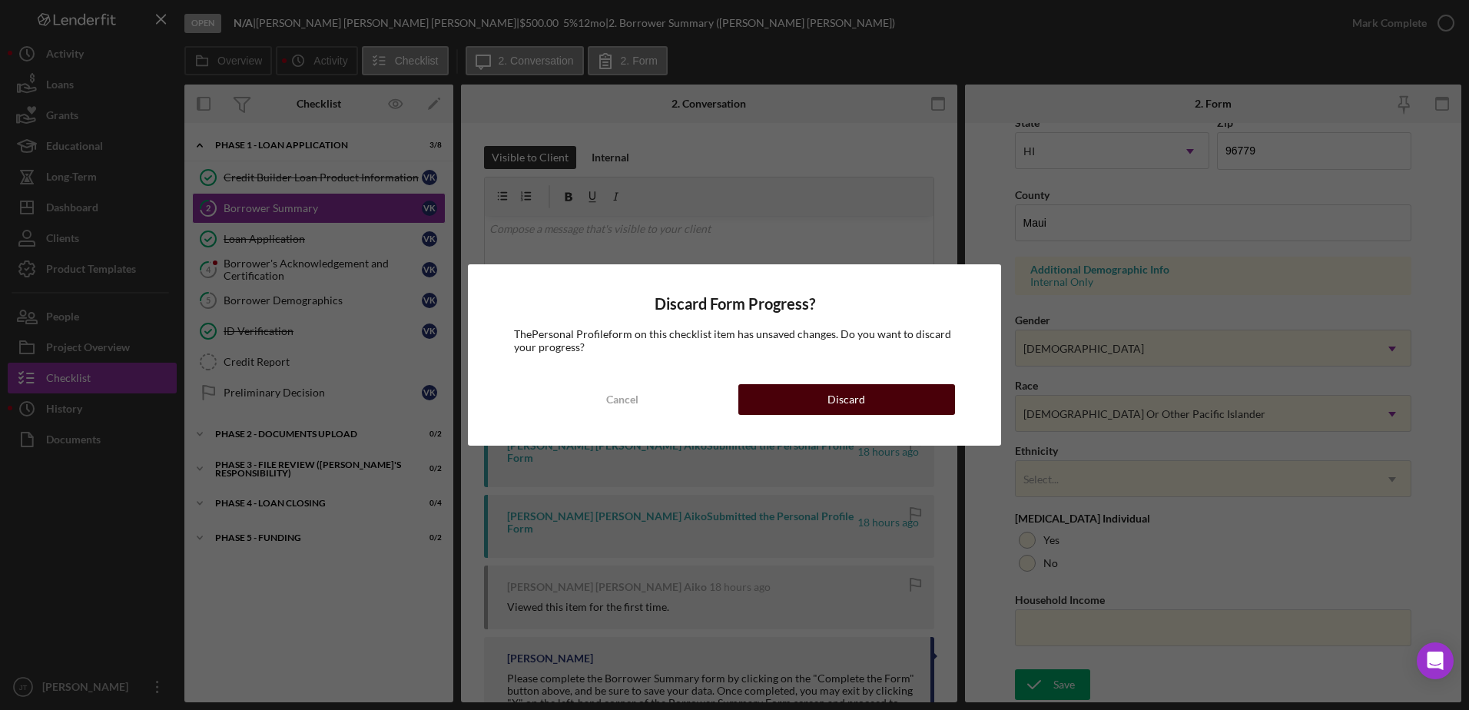
click at [788, 403] on button "Discard" at bounding box center [847, 399] width 217 height 31
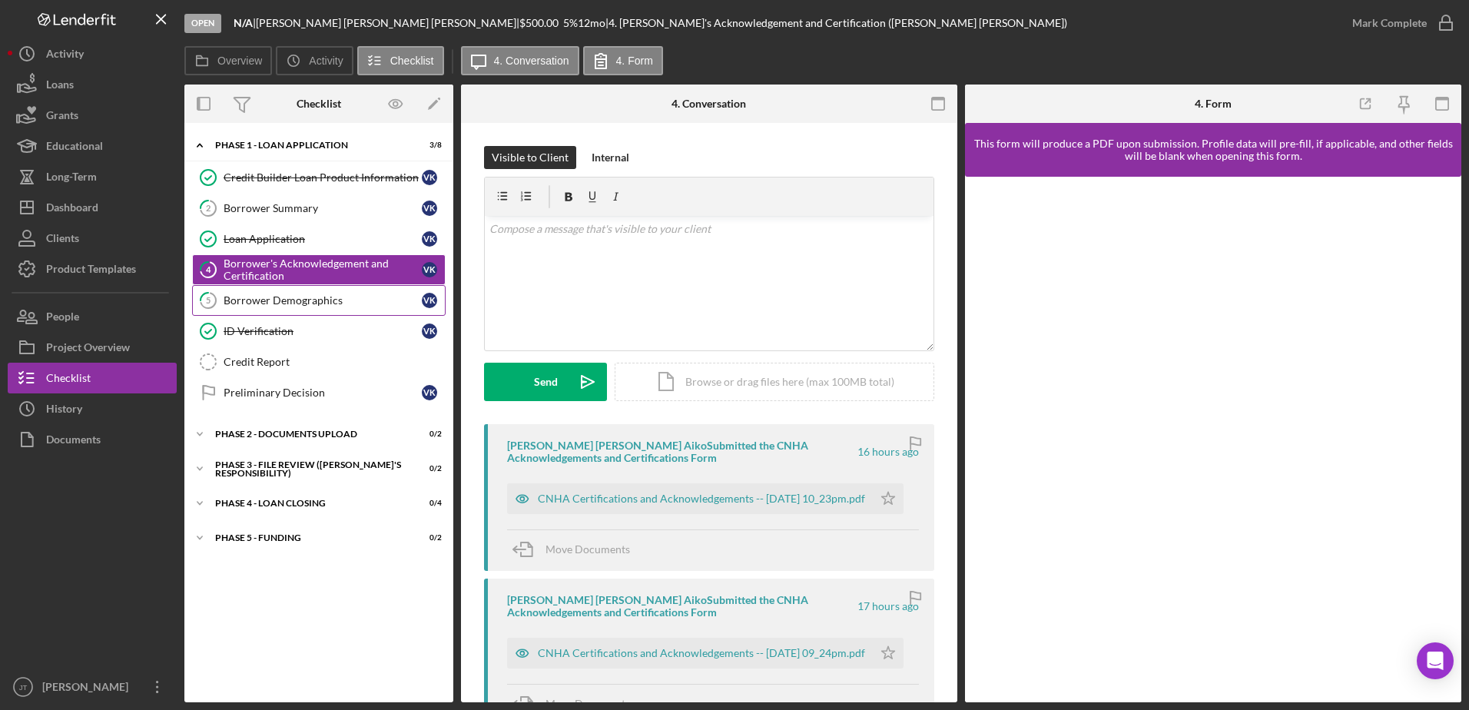
click at [345, 313] on link "5 Borrower Demographics V K" at bounding box center [319, 300] width 254 height 31
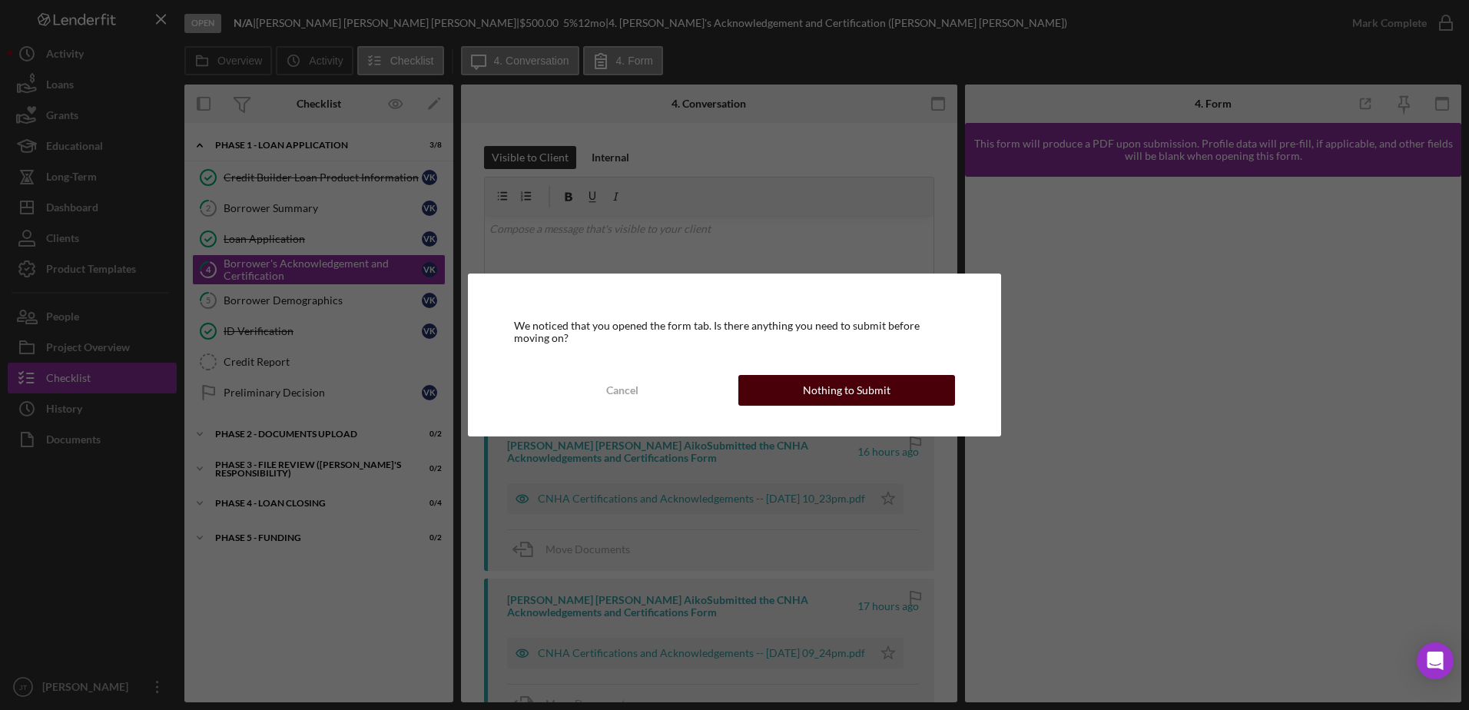
click at [771, 389] on button "Nothing to Submit" at bounding box center [847, 390] width 217 height 31
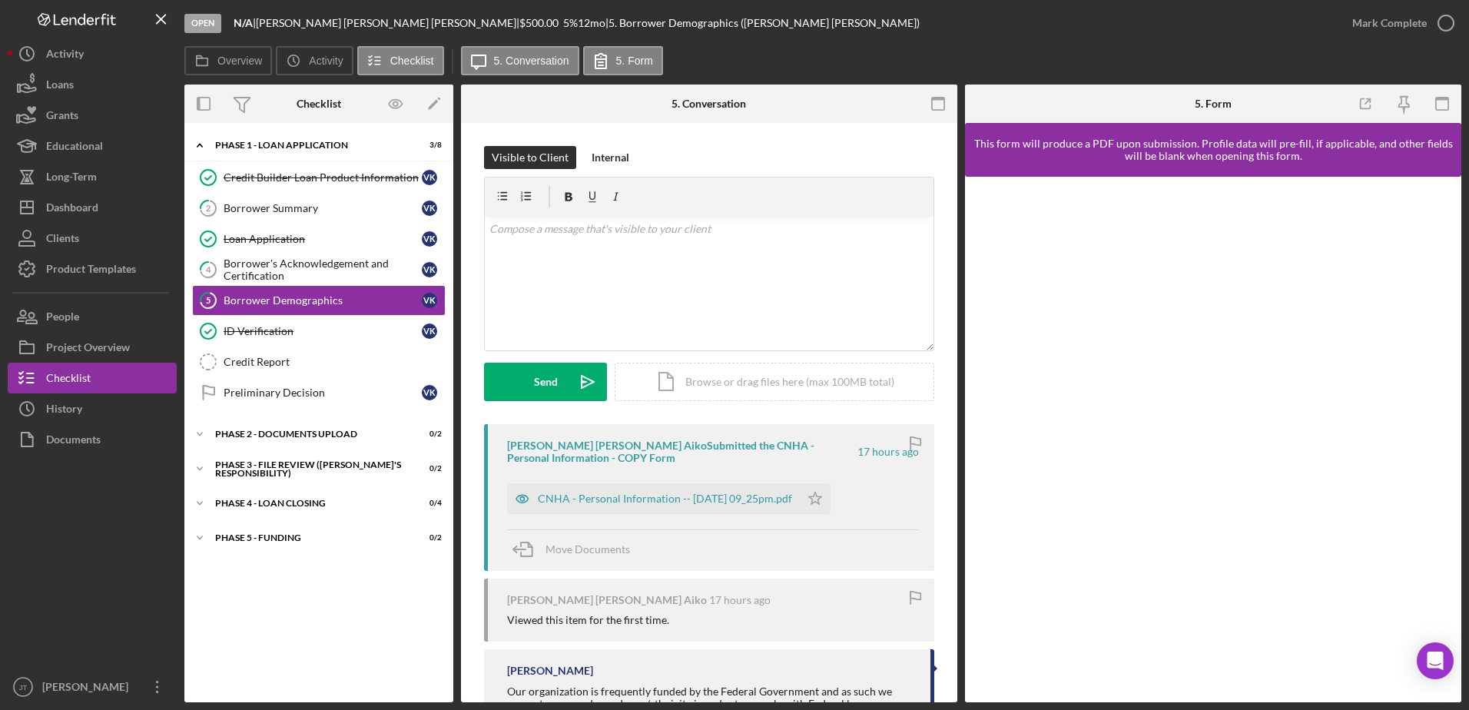
click at [711, 148] on div "Visible to Client Internal" at bounding box center [709, 157] width 450 height 23
click at [324, 207] on div "Borrower Summary" at bounding box center [323, 208] width 198 height 12
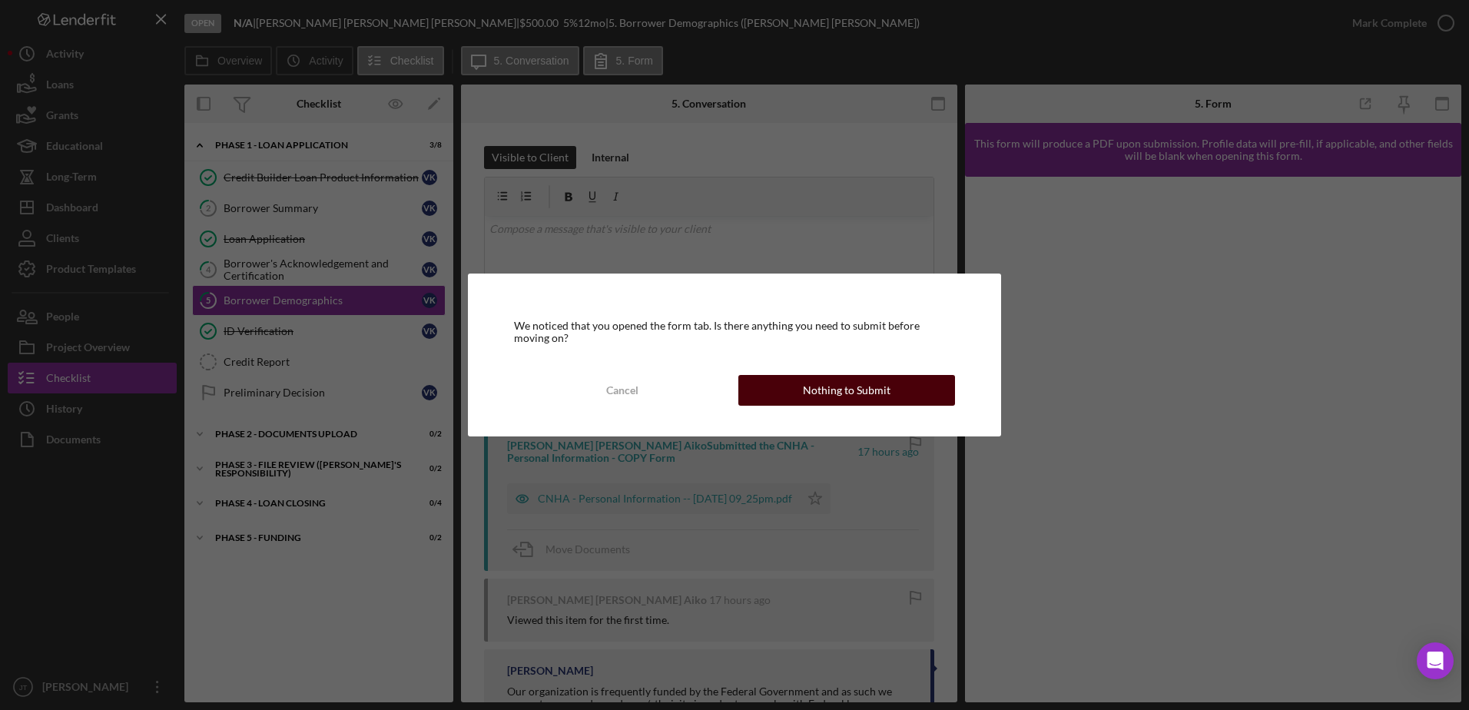
click at [770, 385] on button "Nothing to Submit" at bounding box center [847, 390] width 217 height 31
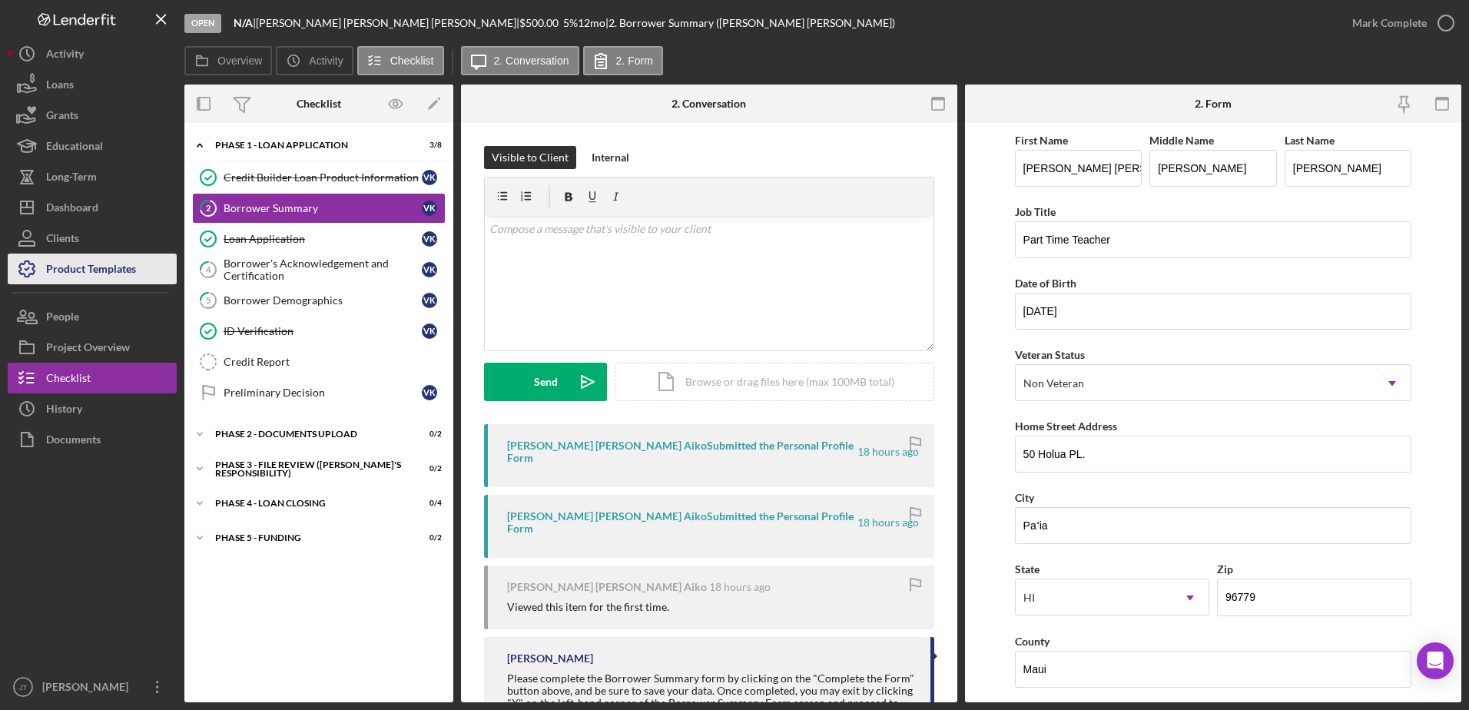
click at [94, 260] on div "Product Templates" at bounding box center [91, 271] width 90 height 35
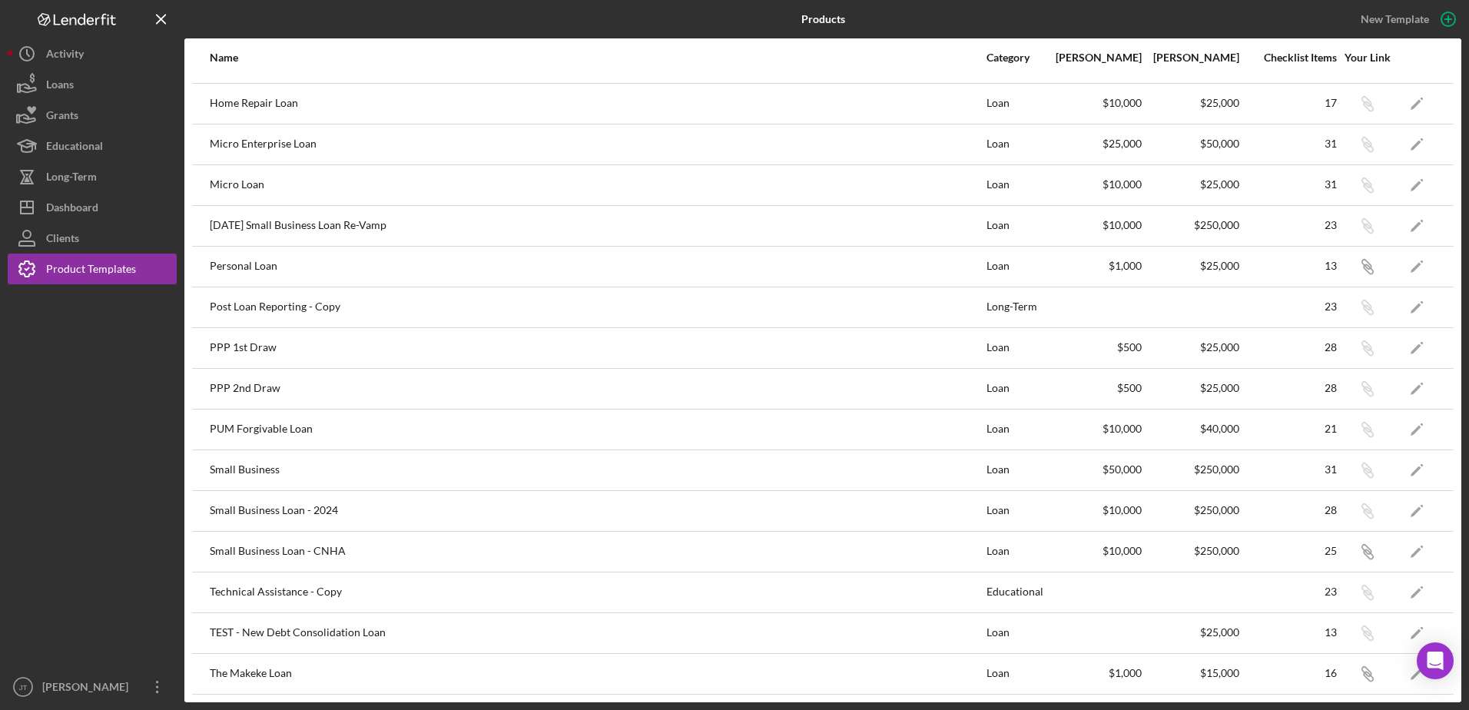
scroll to position [365, 0]
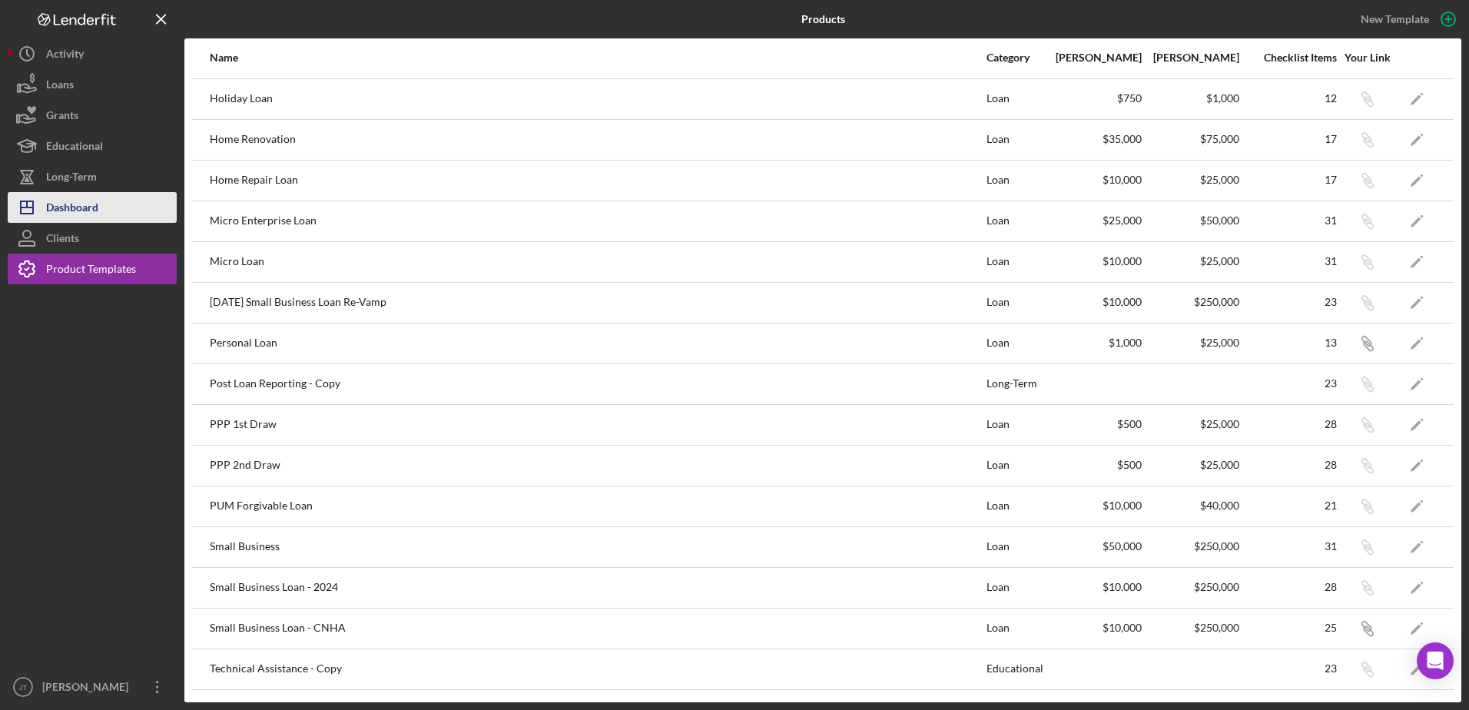
click at [85, 214] on div "Dashboard" at bounding box center [72, 209] width 52 height 35
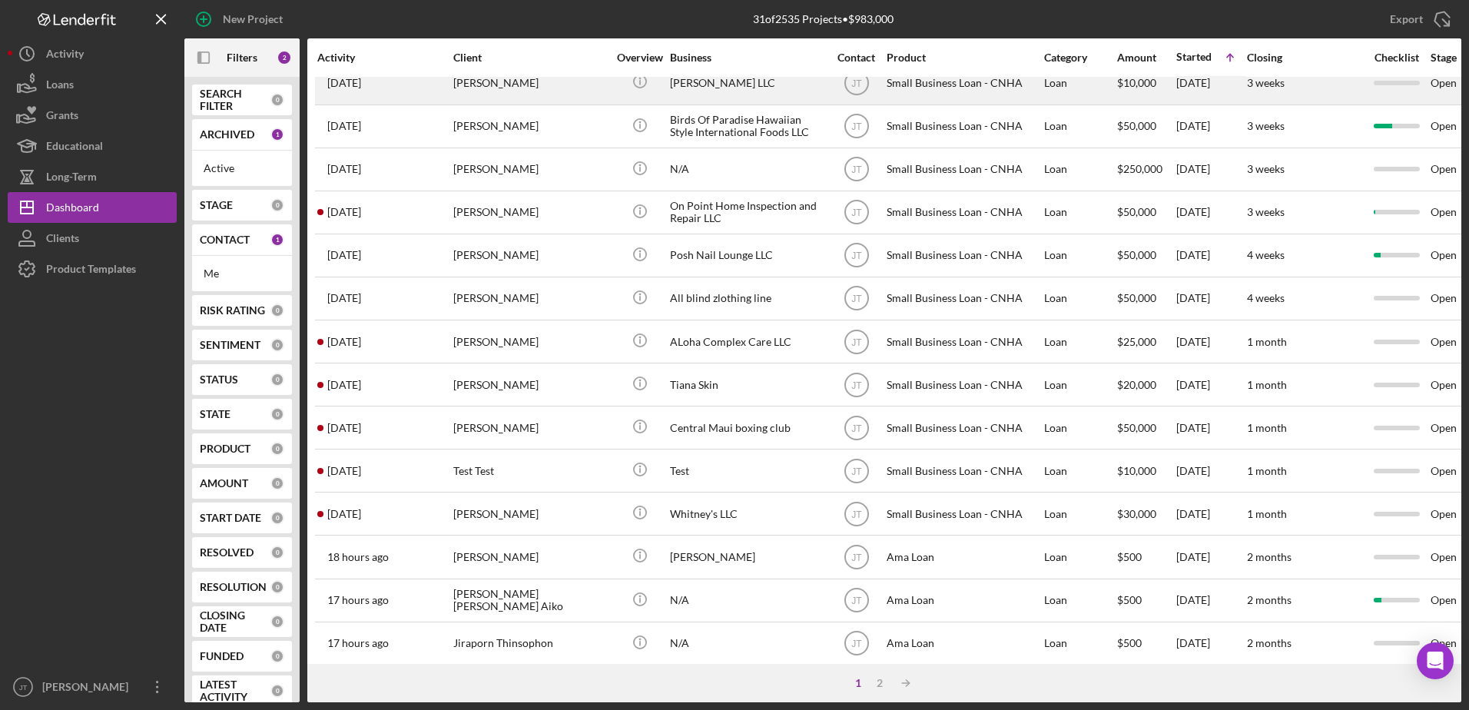
scroll to position [510, 0]
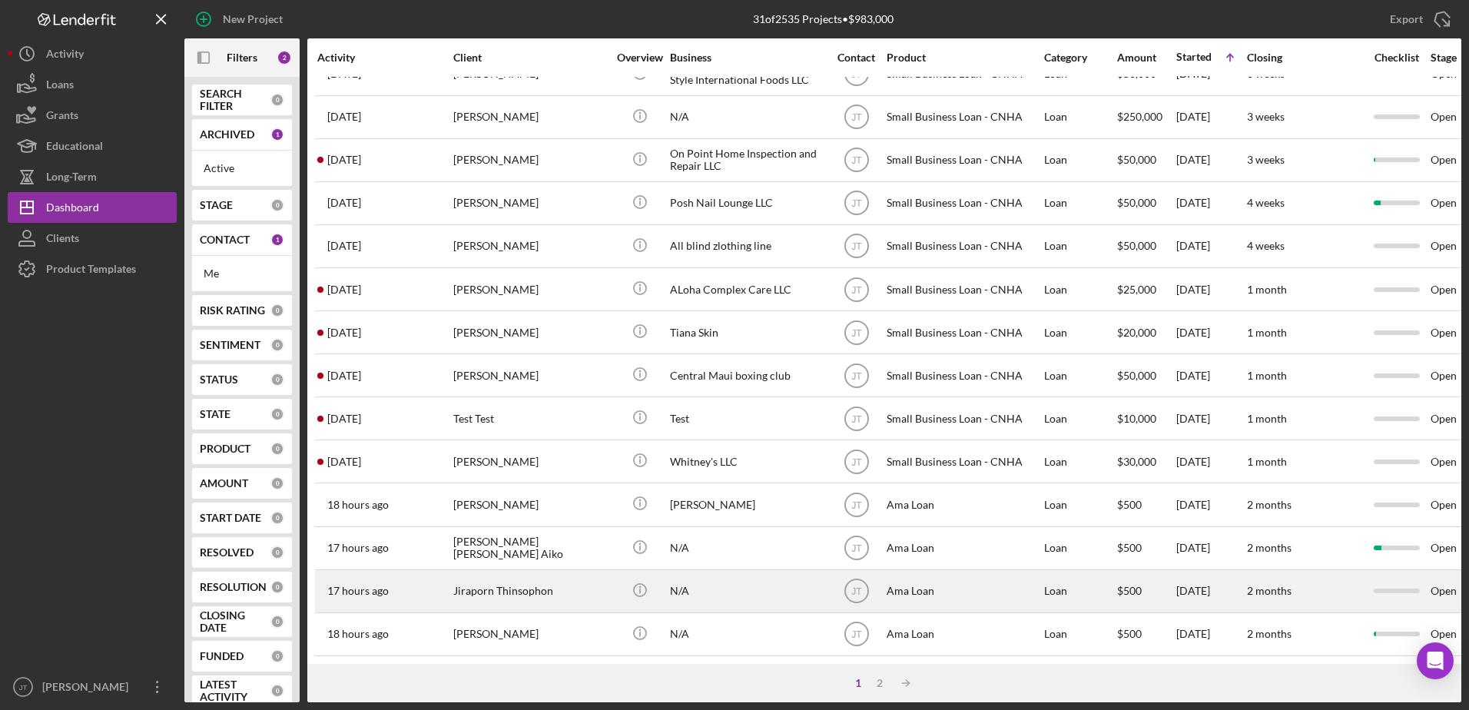
click at [552, 578] on div "Jiraporn Thinsophon" at bounding box center [530, 591] width 154 height 41
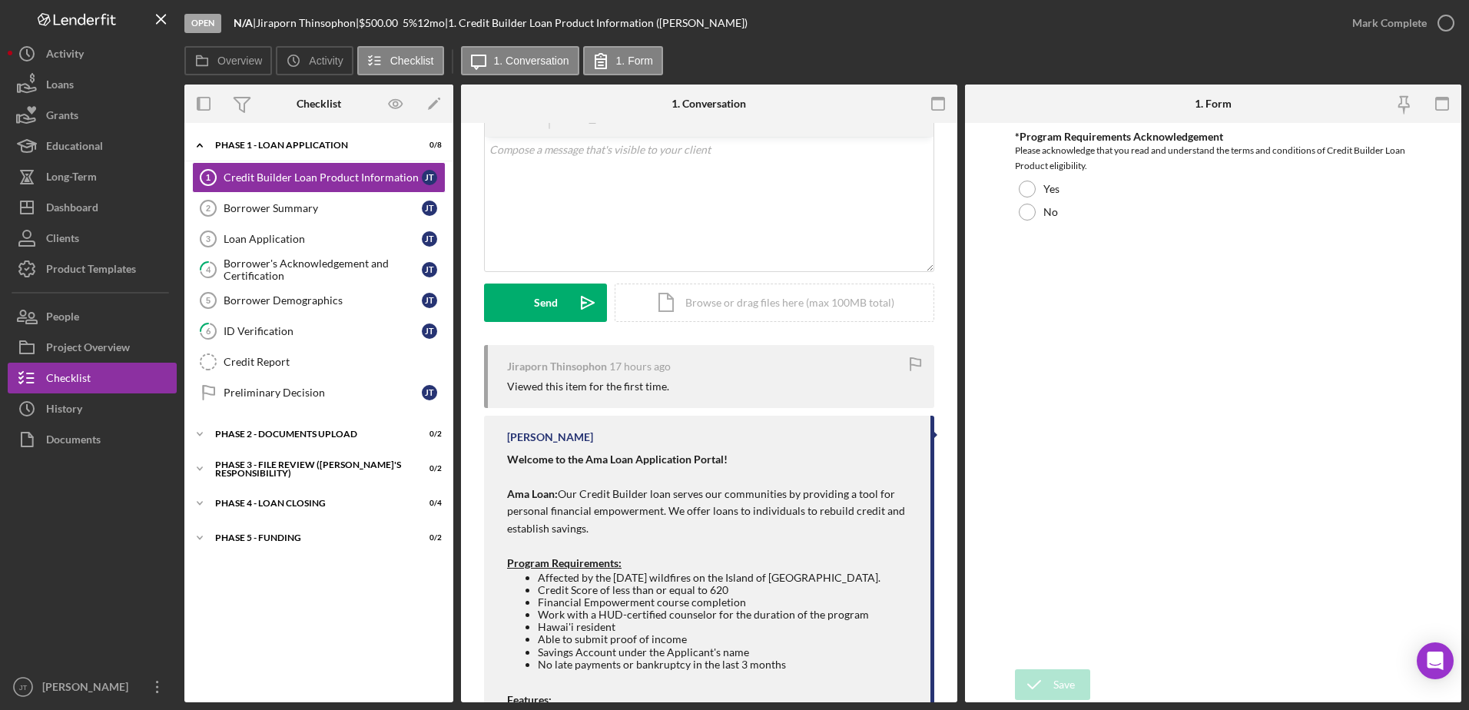
scroll to position [77, 0]
